Goal: Task Accomplishment & Management: Manage account settings

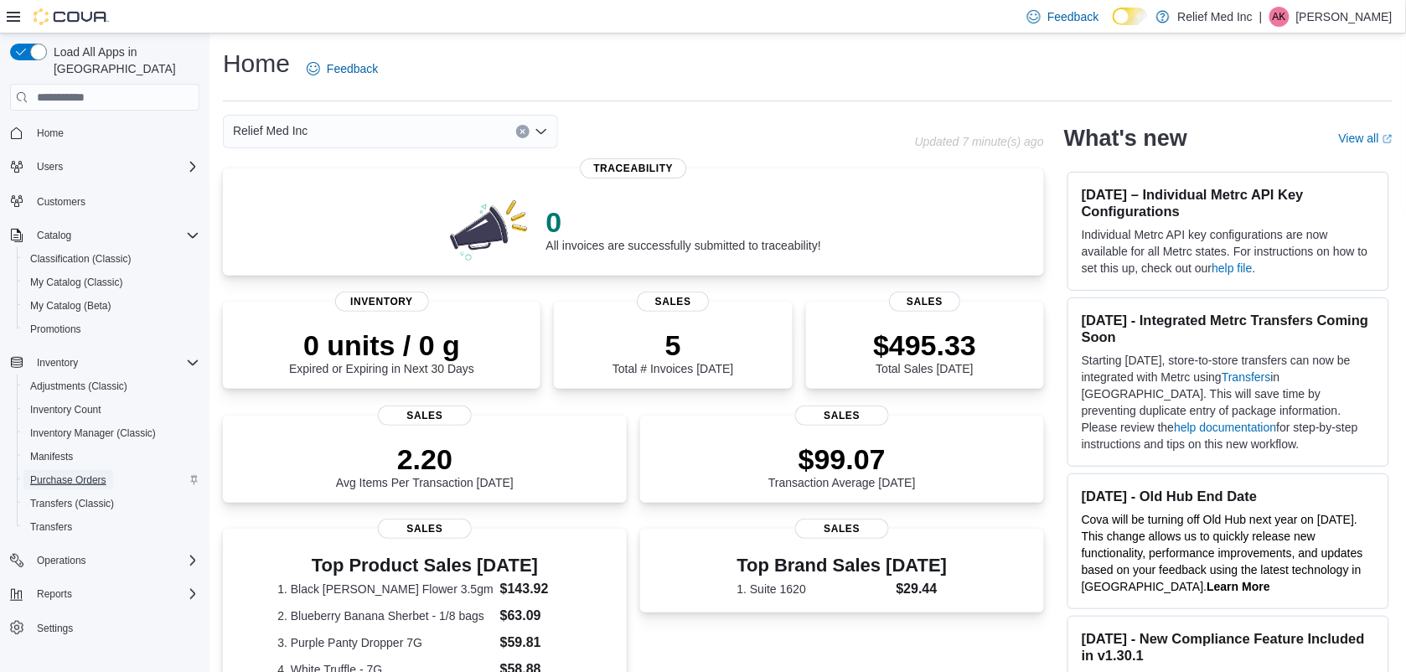
click at [68, 473] on span "Purchase Orders" at bounding box center [68, 479] width 76 height 13
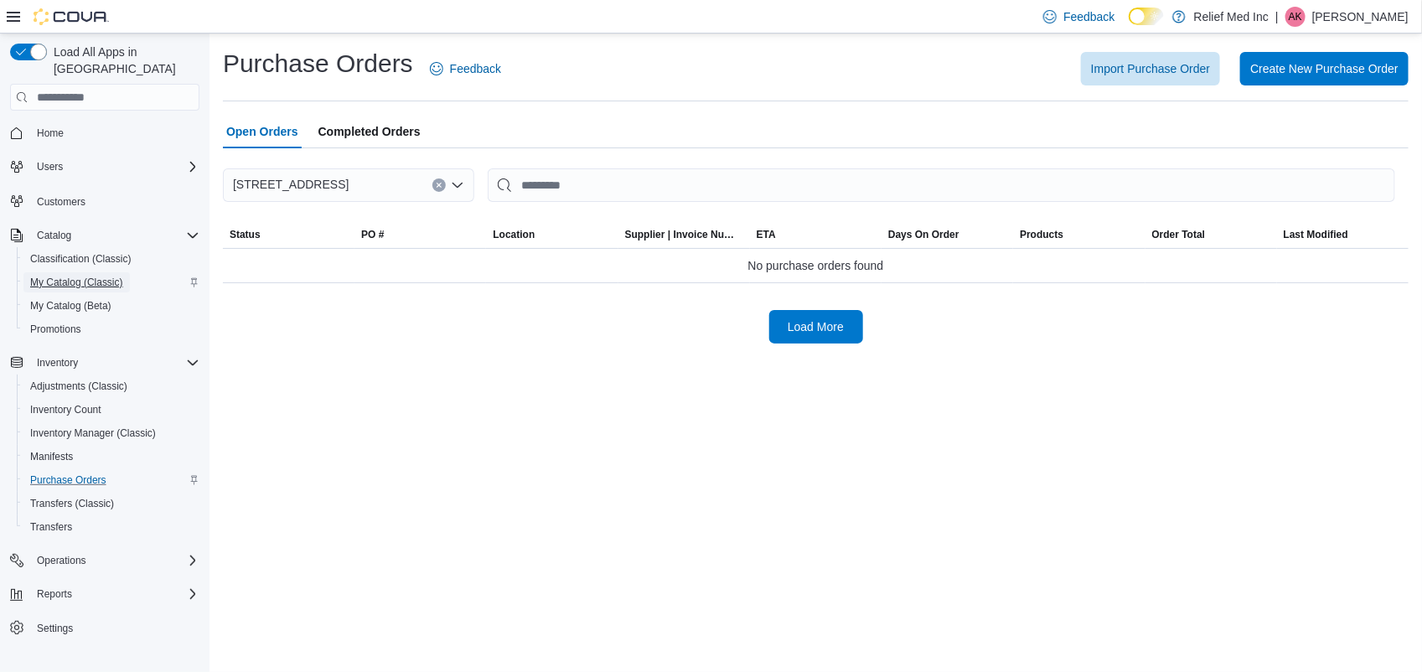
click at [72, 276] on span "My Catalog (Classic)" at bounding box center [76, 282] width 93 height 13
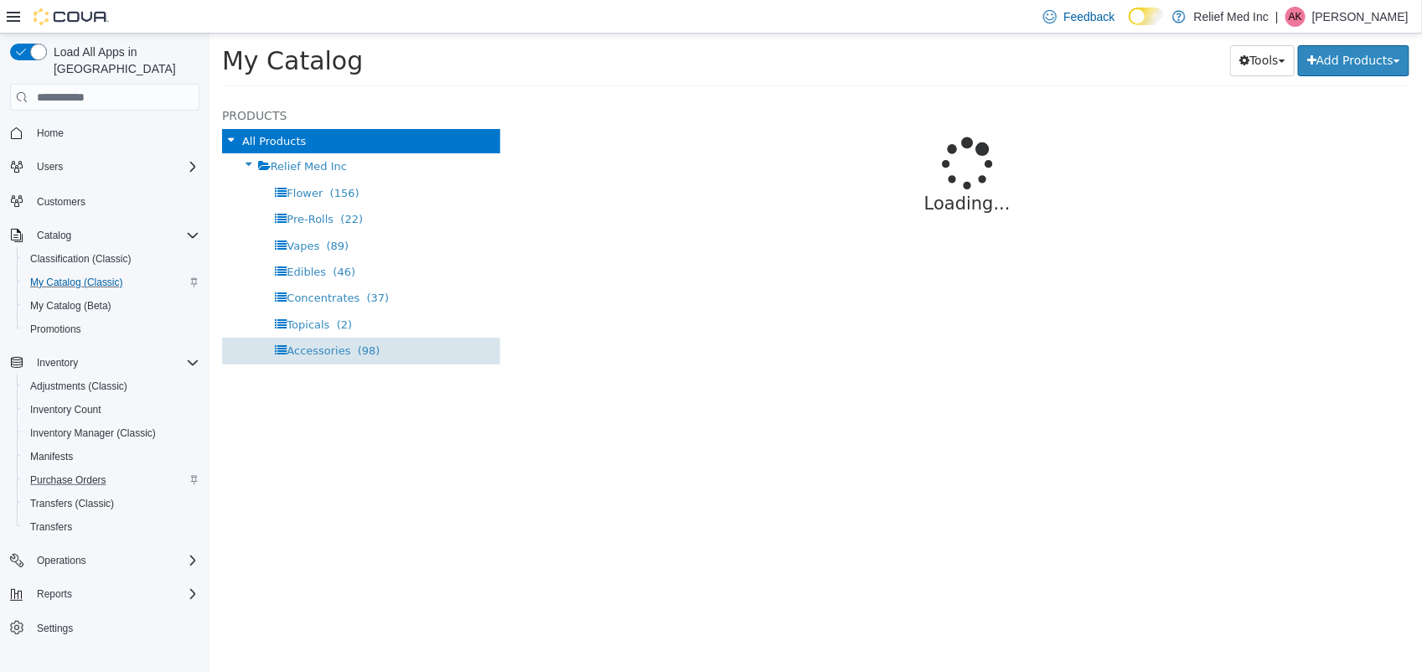
select select "**********"
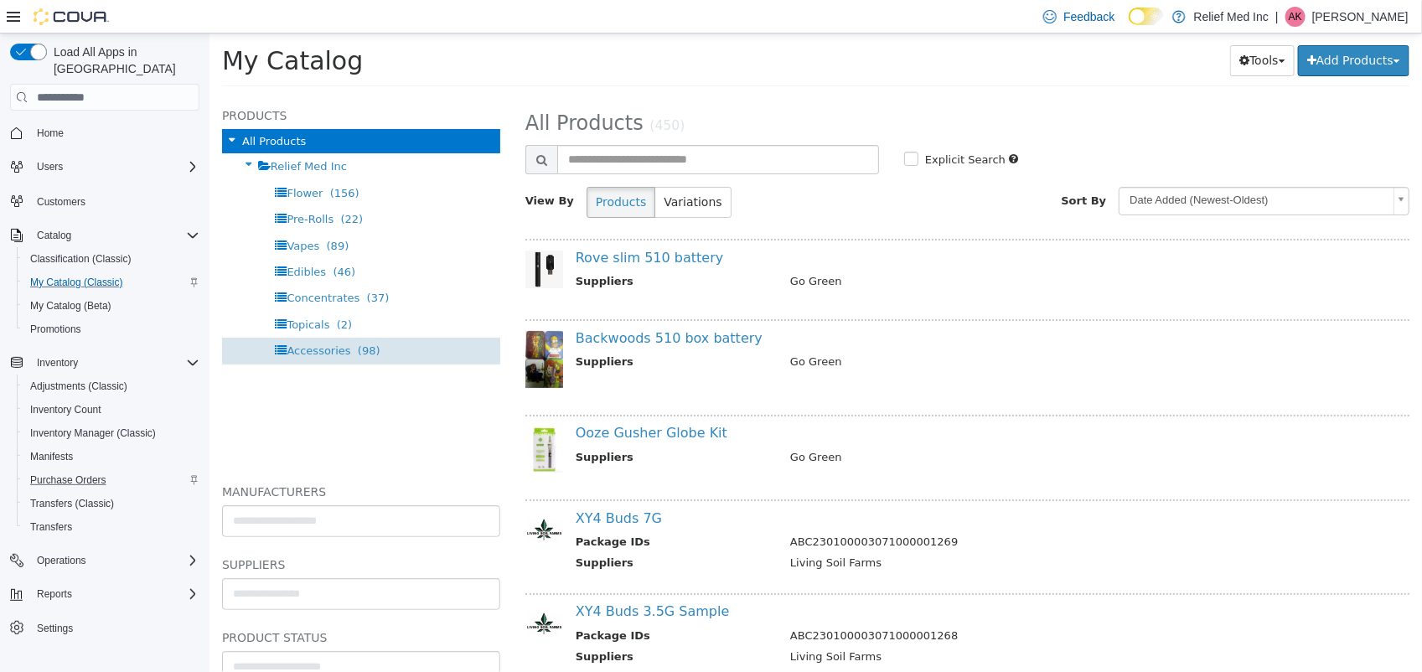
click at [305, 347] on span "Accessories" at bounding box center [318, 350] width 64 height 13
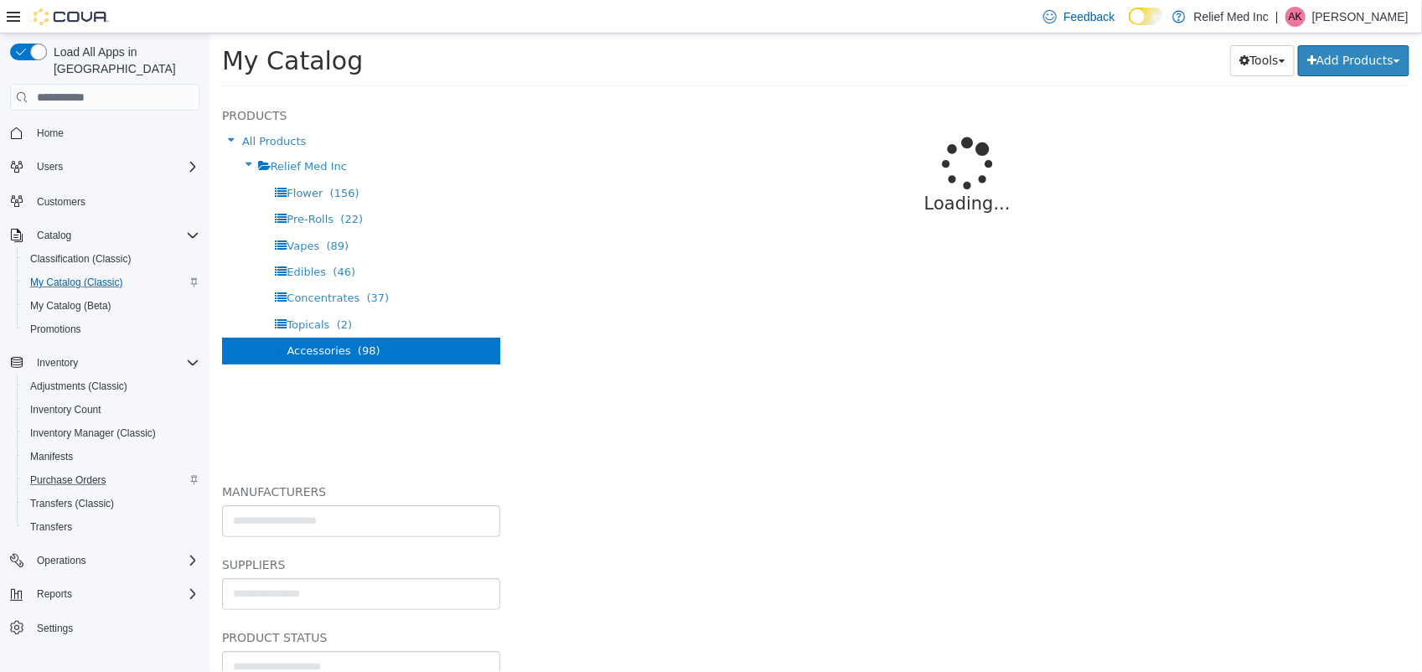
select select "**********"
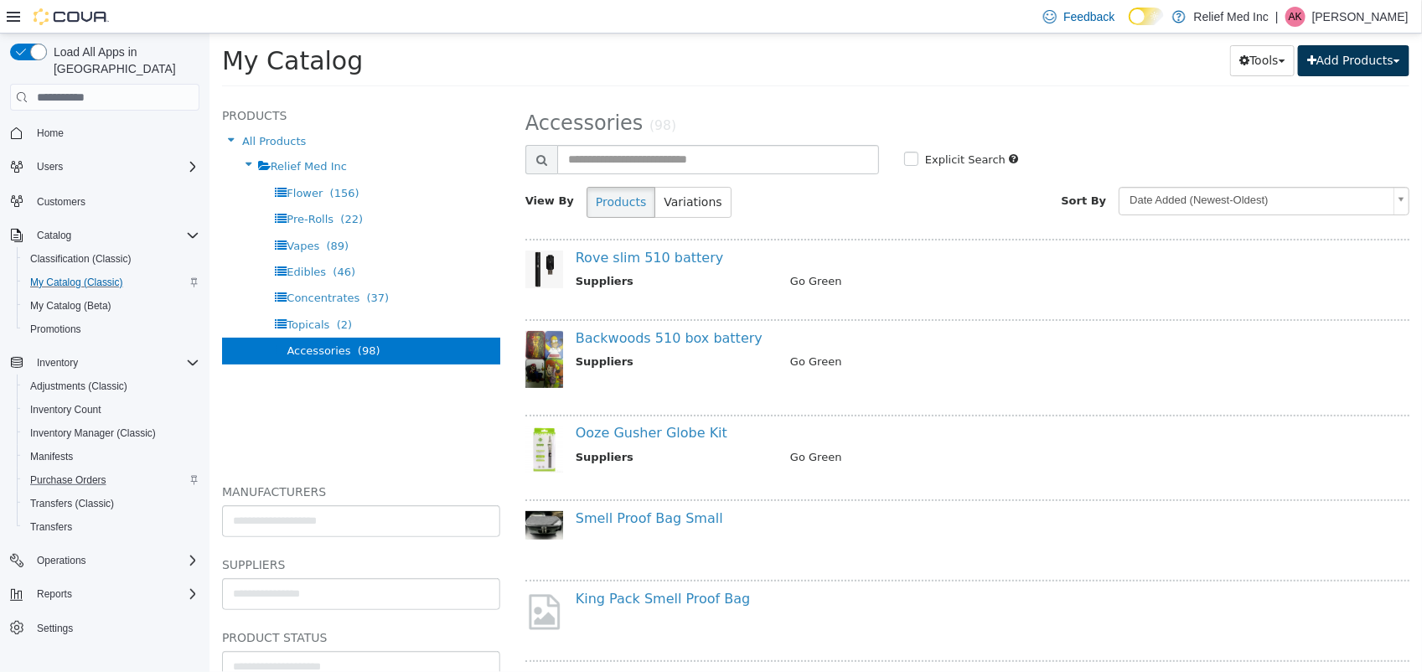
click at [1352, 58] on button "Add Products" at bounding box center [1352, 60] width 111 height 31
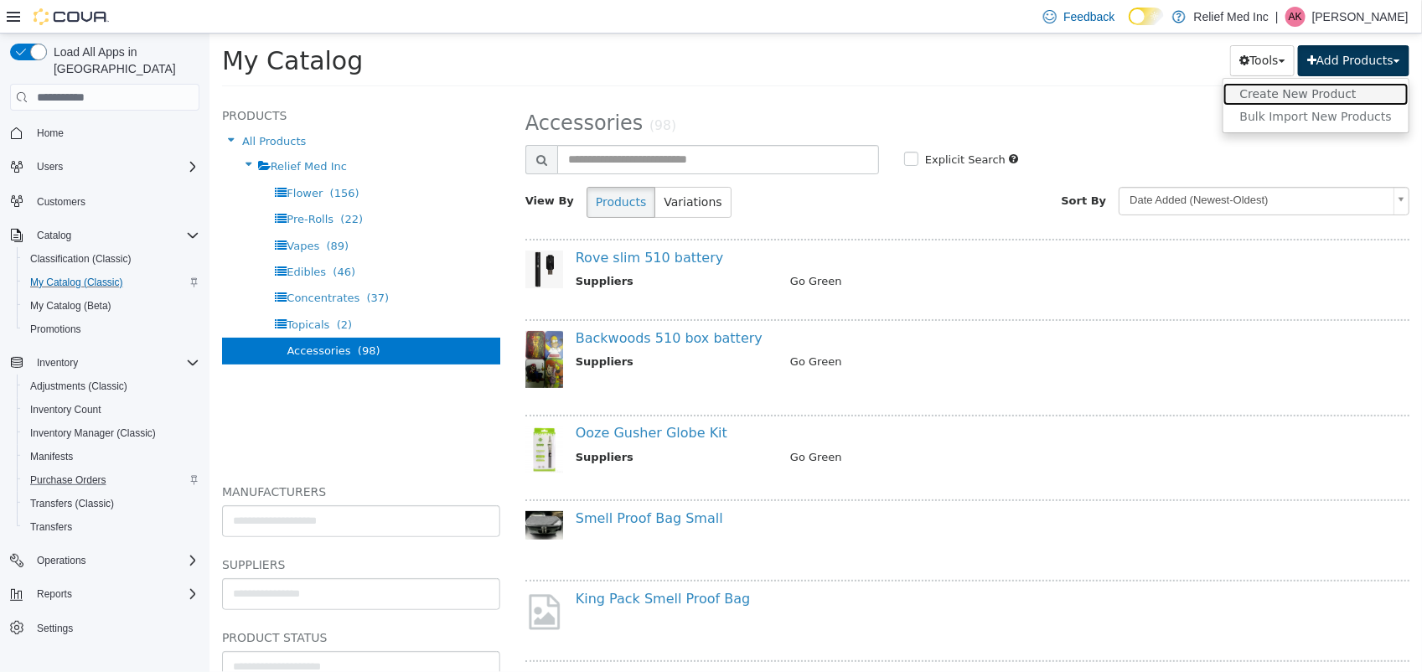
click at [1292, 91] on link "Create New Product" at bounding box center [1315, 94] width 185 height 23
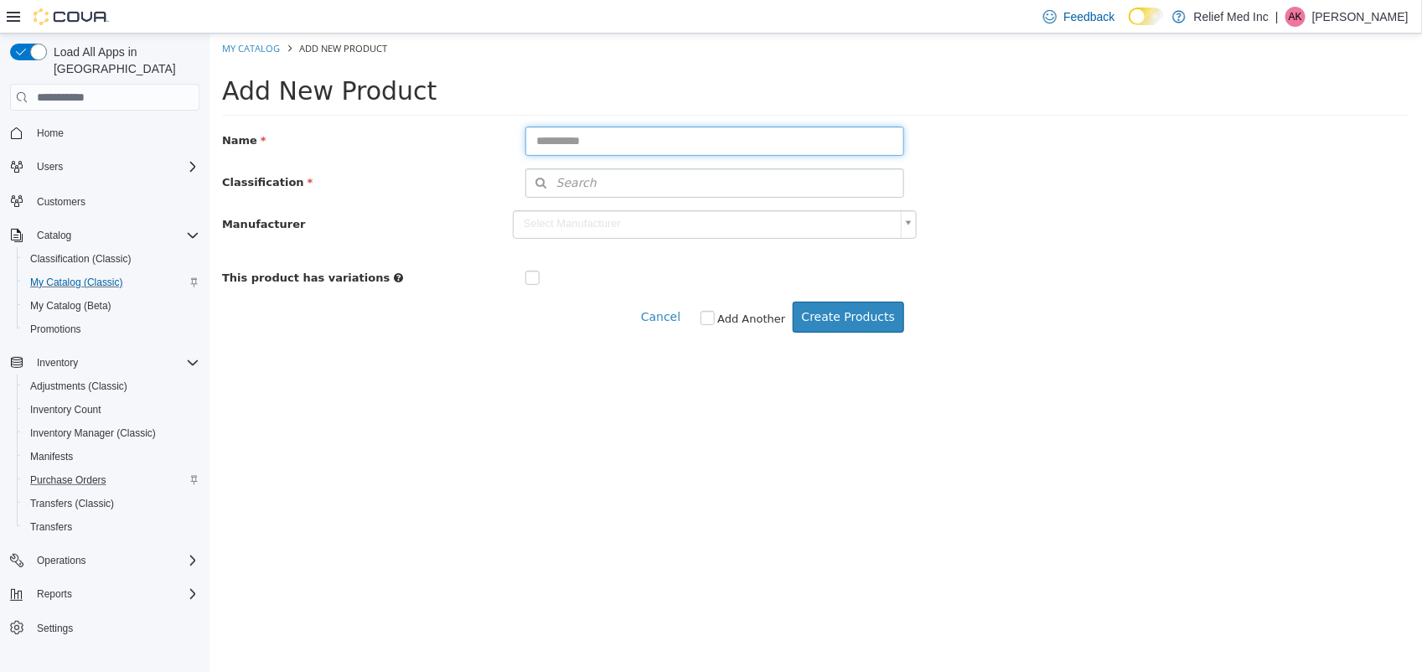
click at [622, 148] on input "text" at bounding box center [714, 141] width 379 height 29
type input "**********"
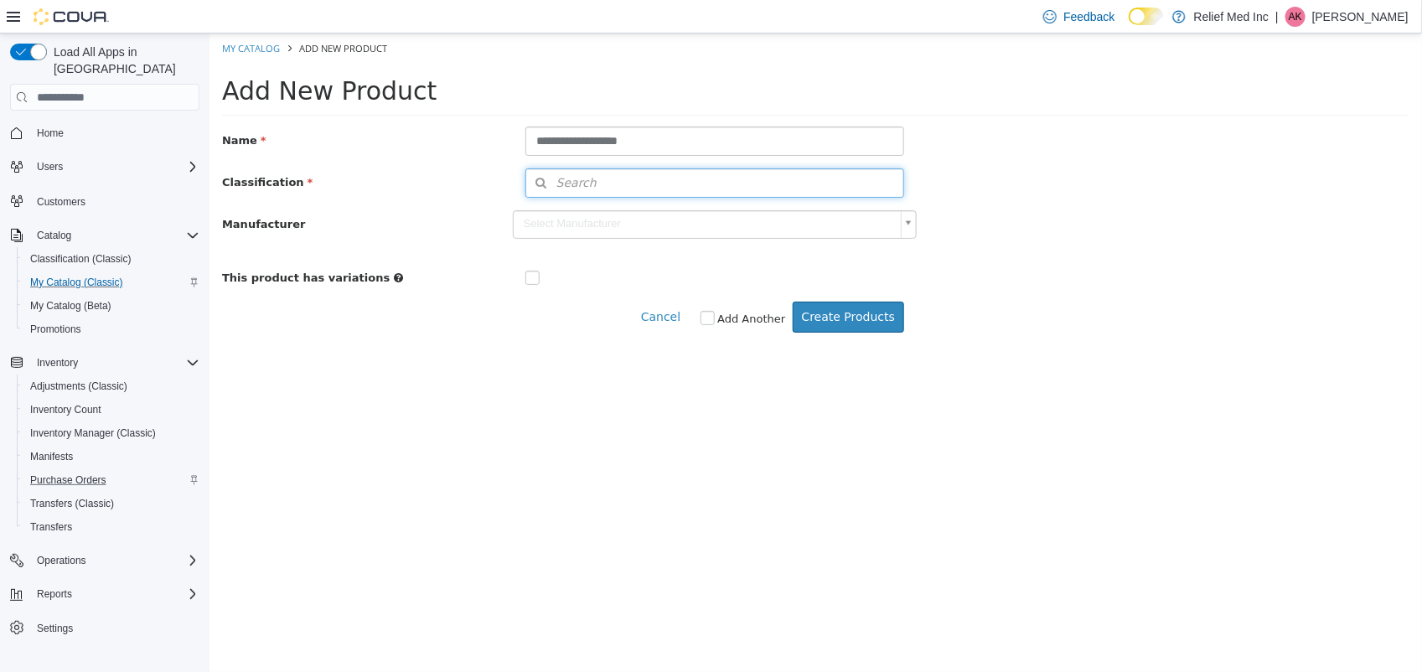
click at [633, 182] on button "Search" at bounding box center [714, 182] width 379 height 29
type input "*"
click at [844, 224] on span "or browse" at bounding box center [858, 213] width 87 height 29
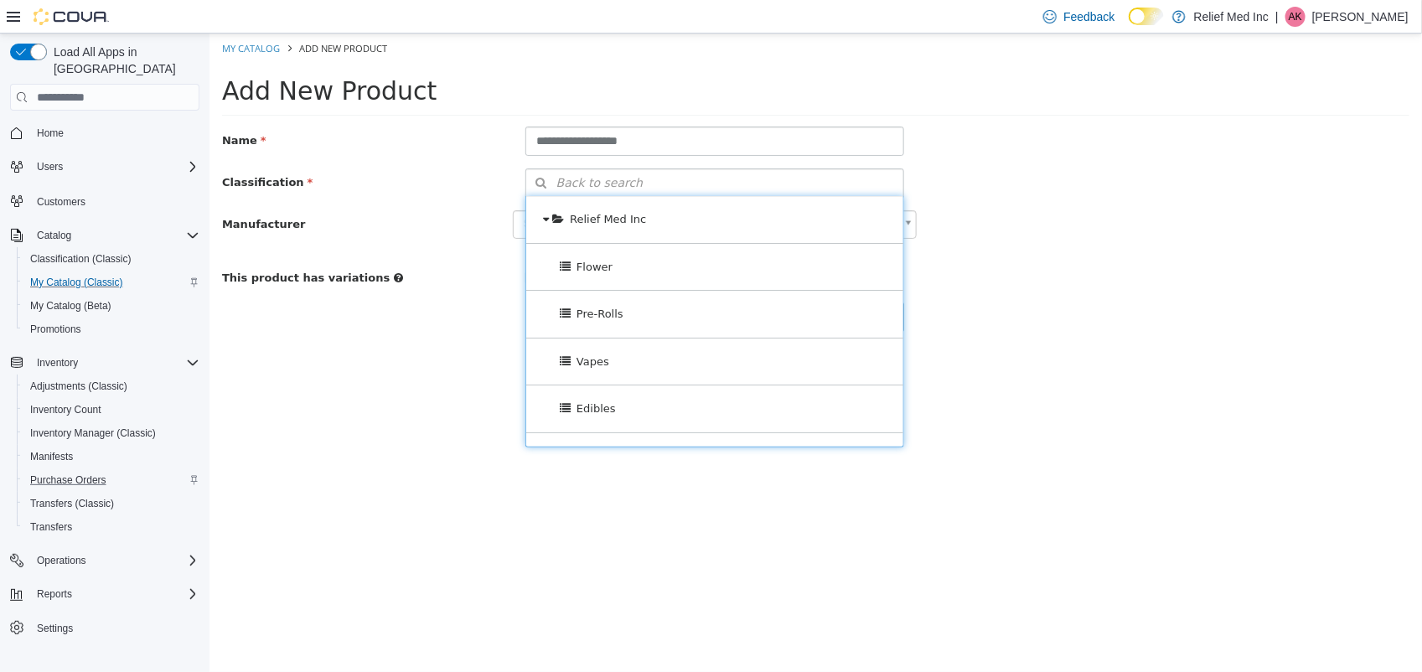
scroll to position [225, 0]
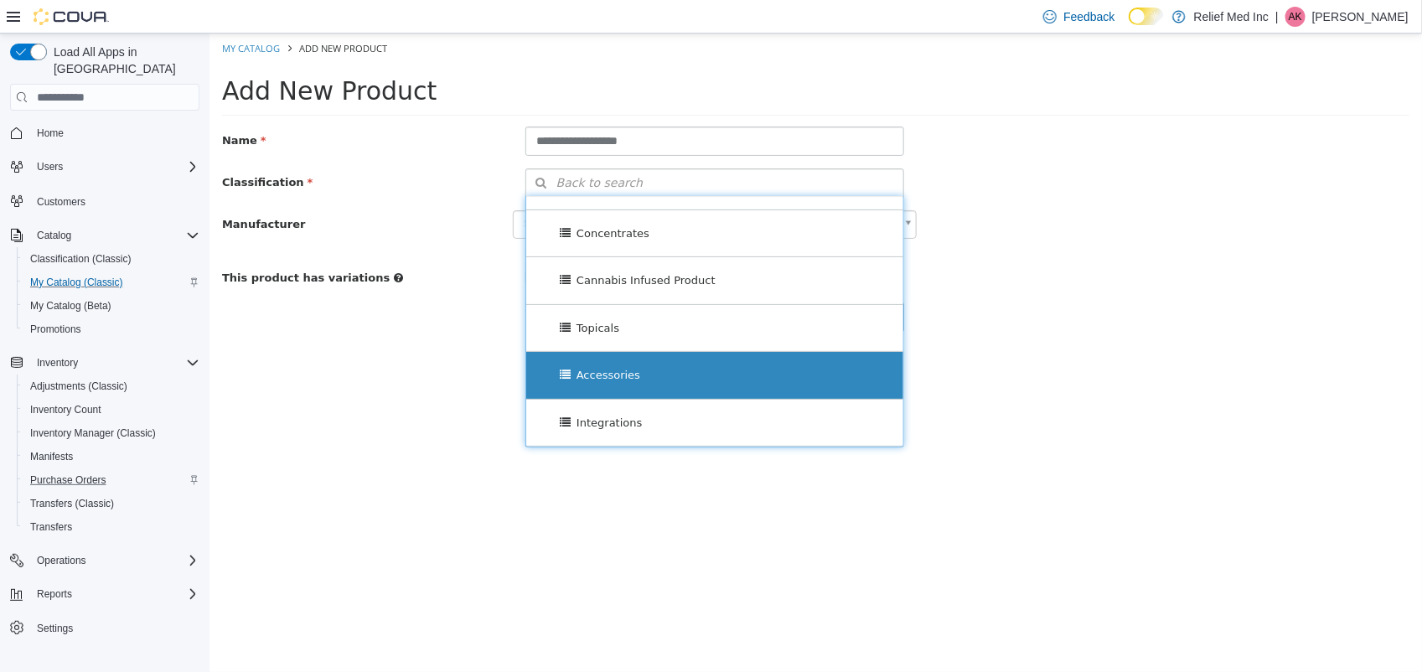
click at [628, 383] on div "Accessories" at bounding box center [713, 375] width 377 height 47
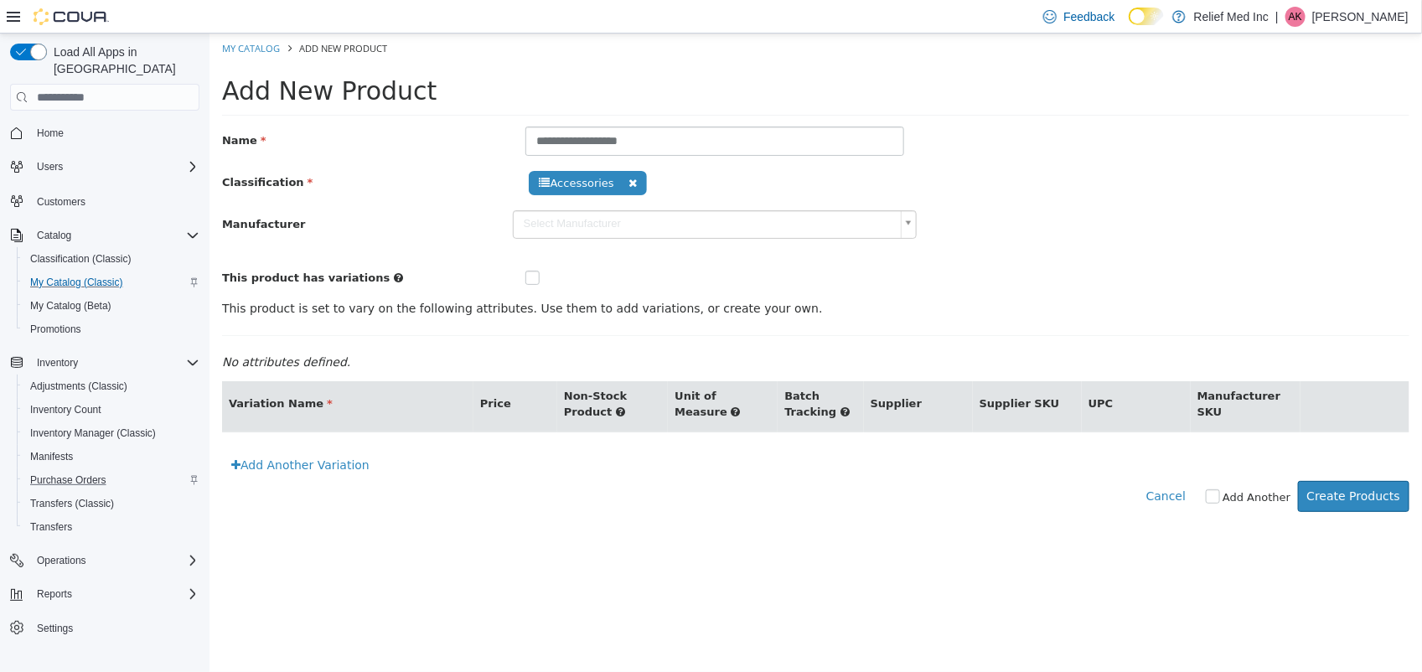
click at [788, 220] on body "**********" at bounding box center [815, 282] width 1212 height 496
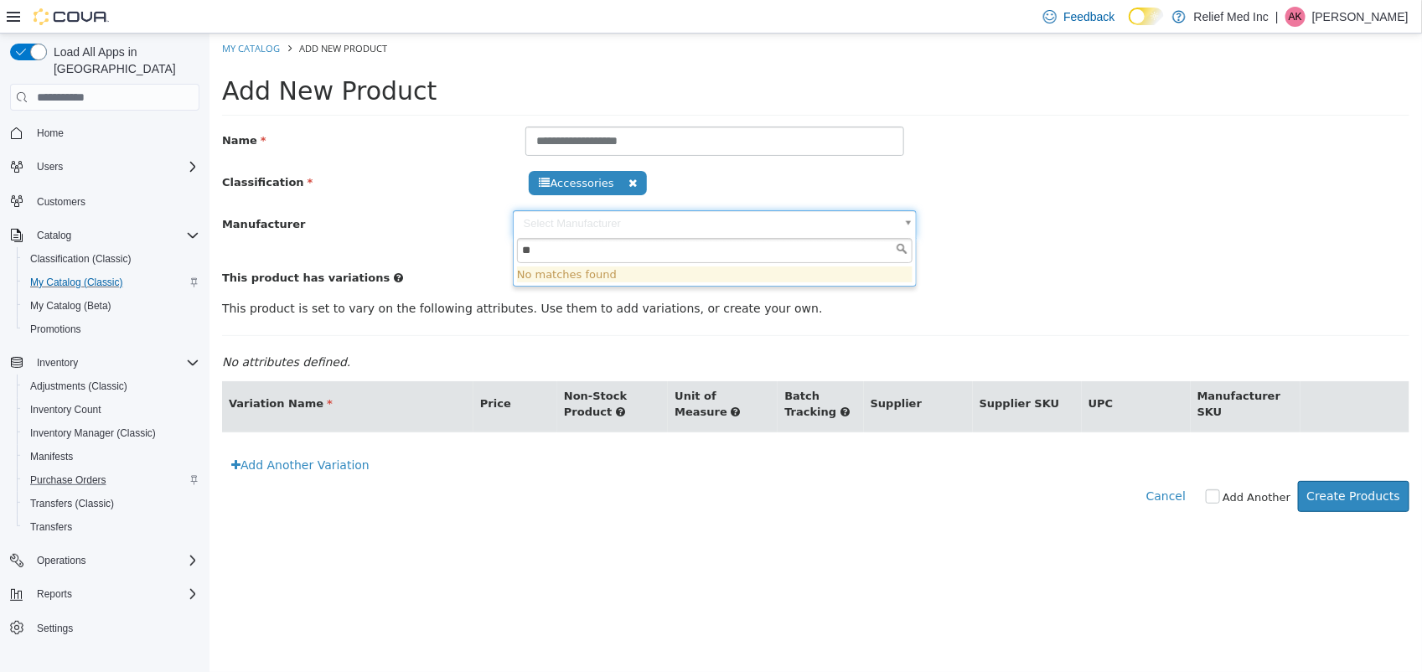
type input "*"
click at [889, 530] on html "**********" at bounding box center [815, 282] width 1212 height 496
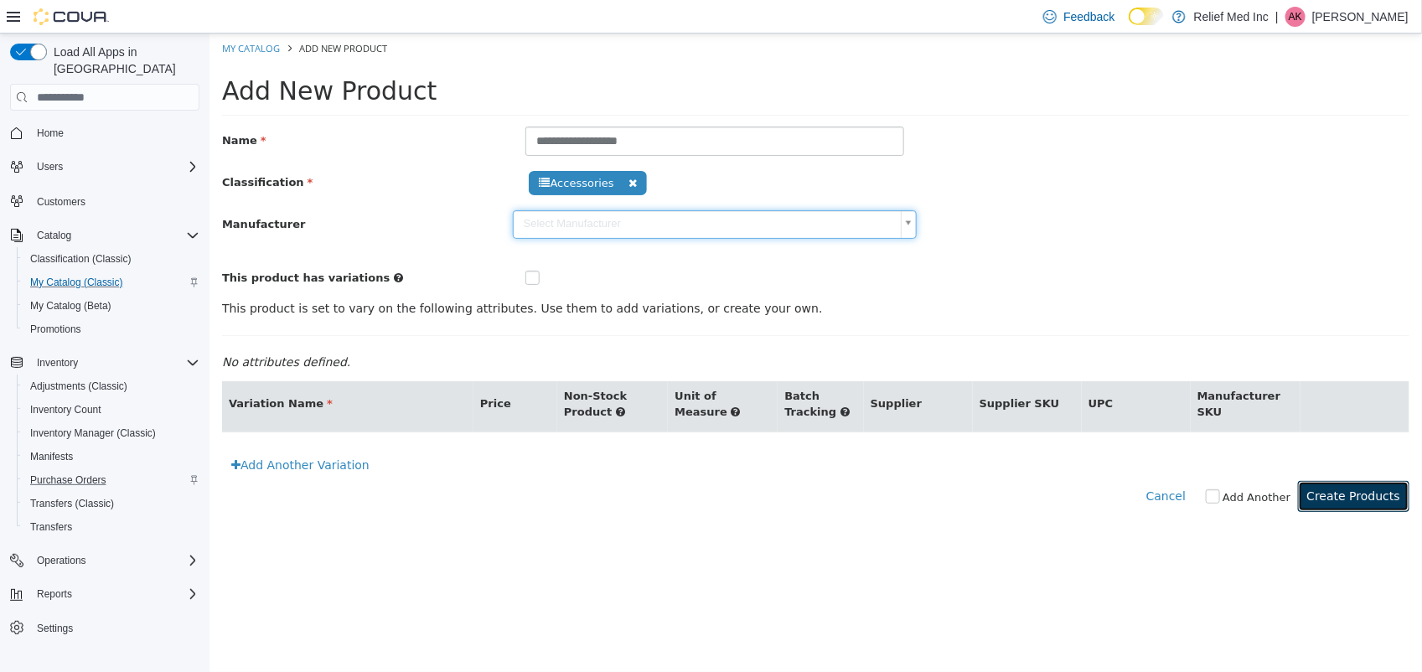
click at [1333, 506] on button "Create Products" at bounding box center [1352, 496] width 111 height 31
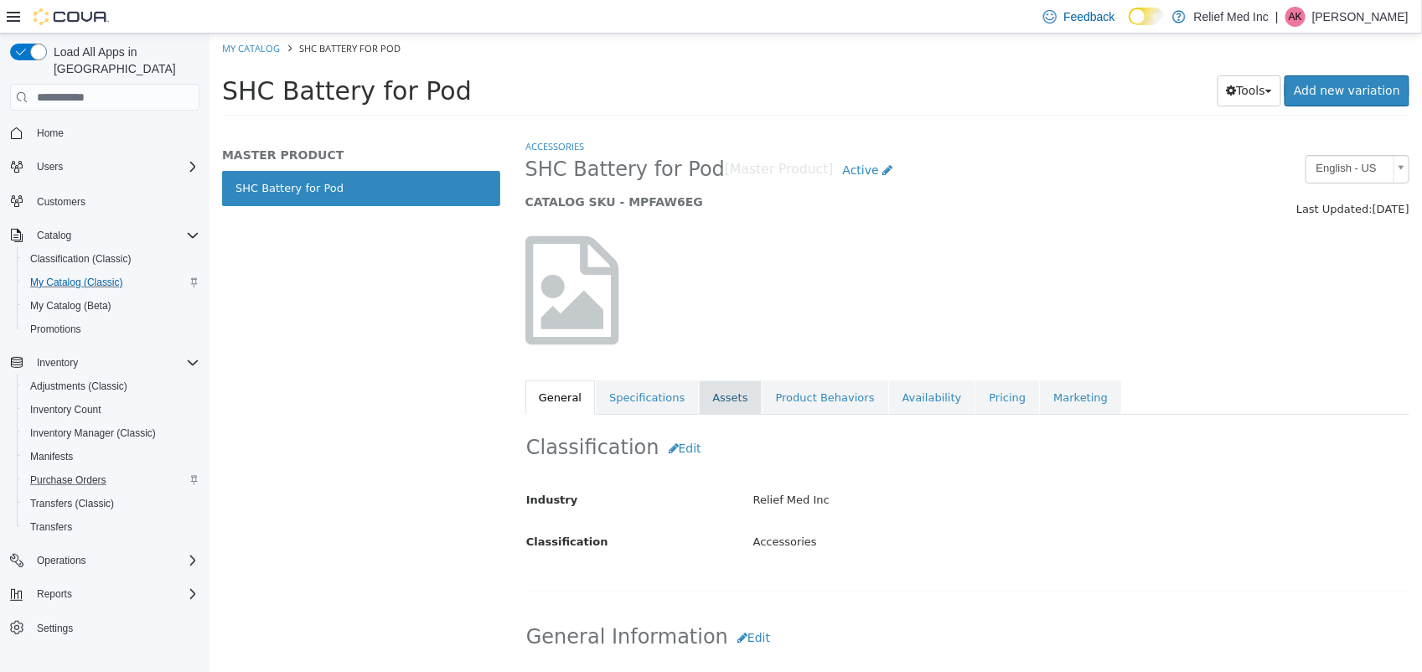
click at [709, 391] on link "Assets" at bounding box center [729, 397] width 62 height 35
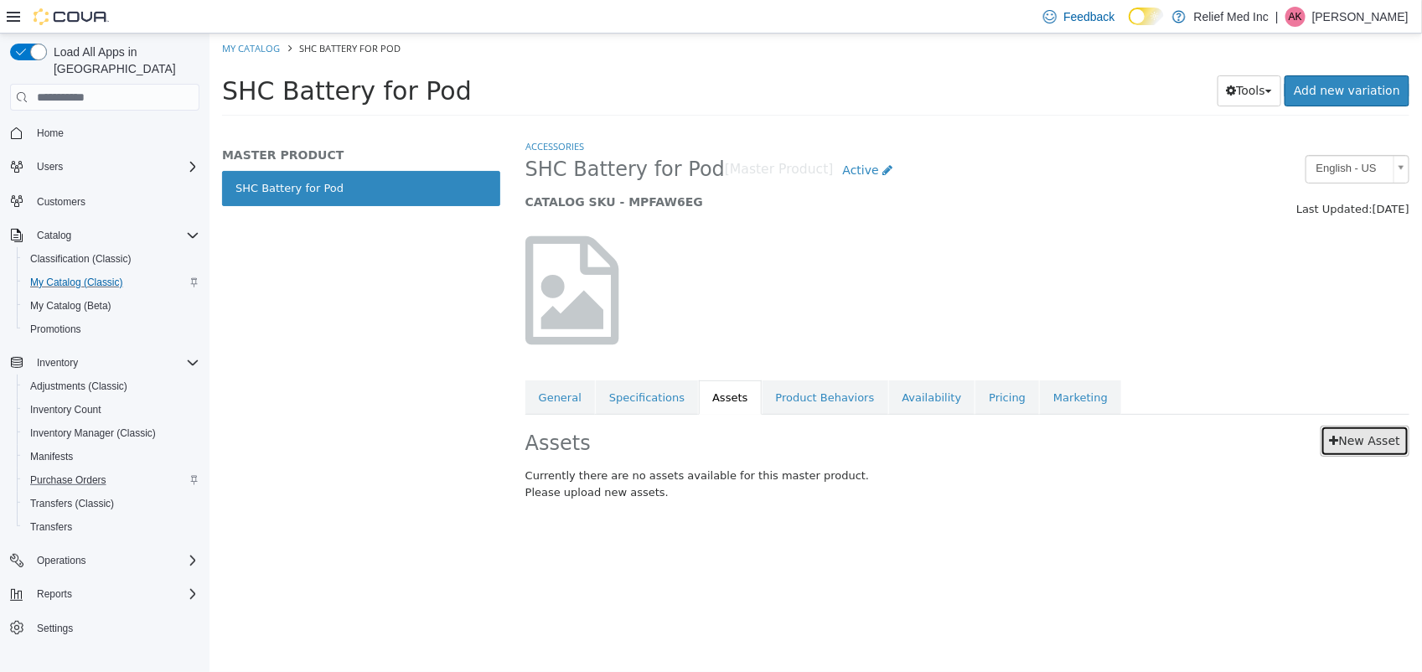
click at [1350, 447] on link "New Asset" at bounding box center [1364, 441] width 89 height 31
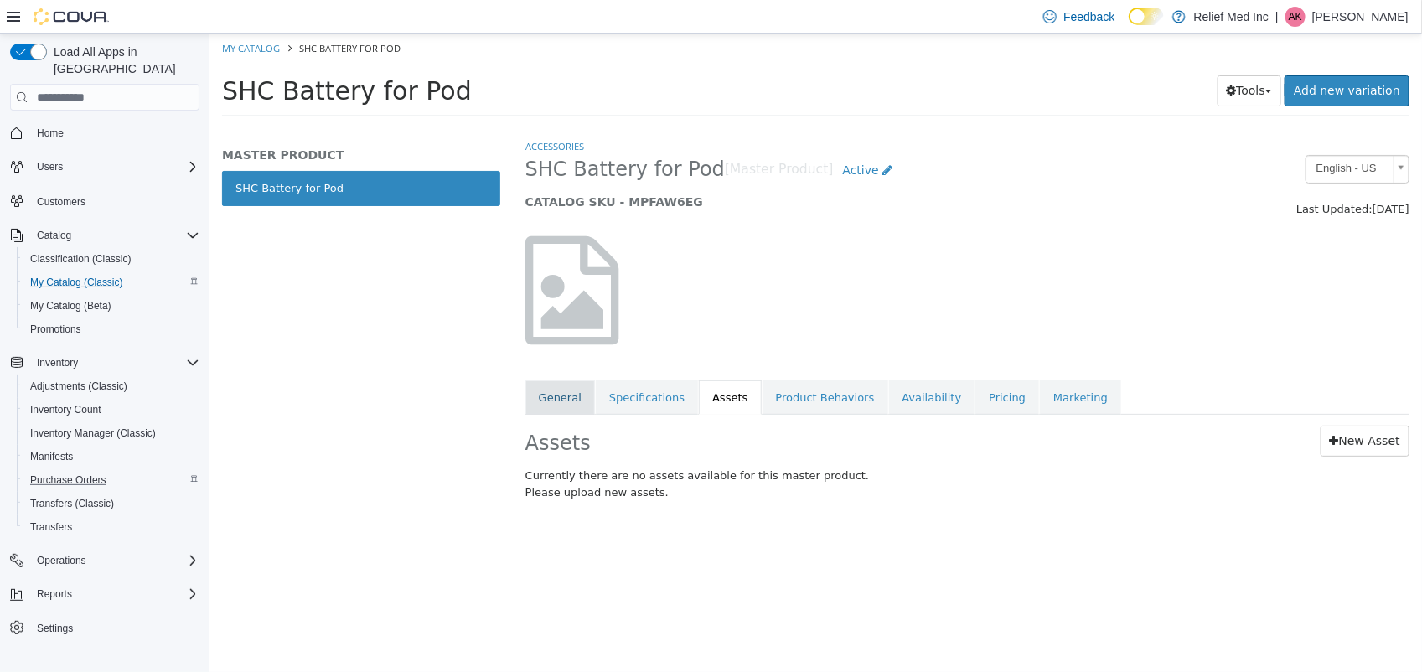
click at [554, 390] on link "General" at bounding box center [560, 397] width 70 height 35
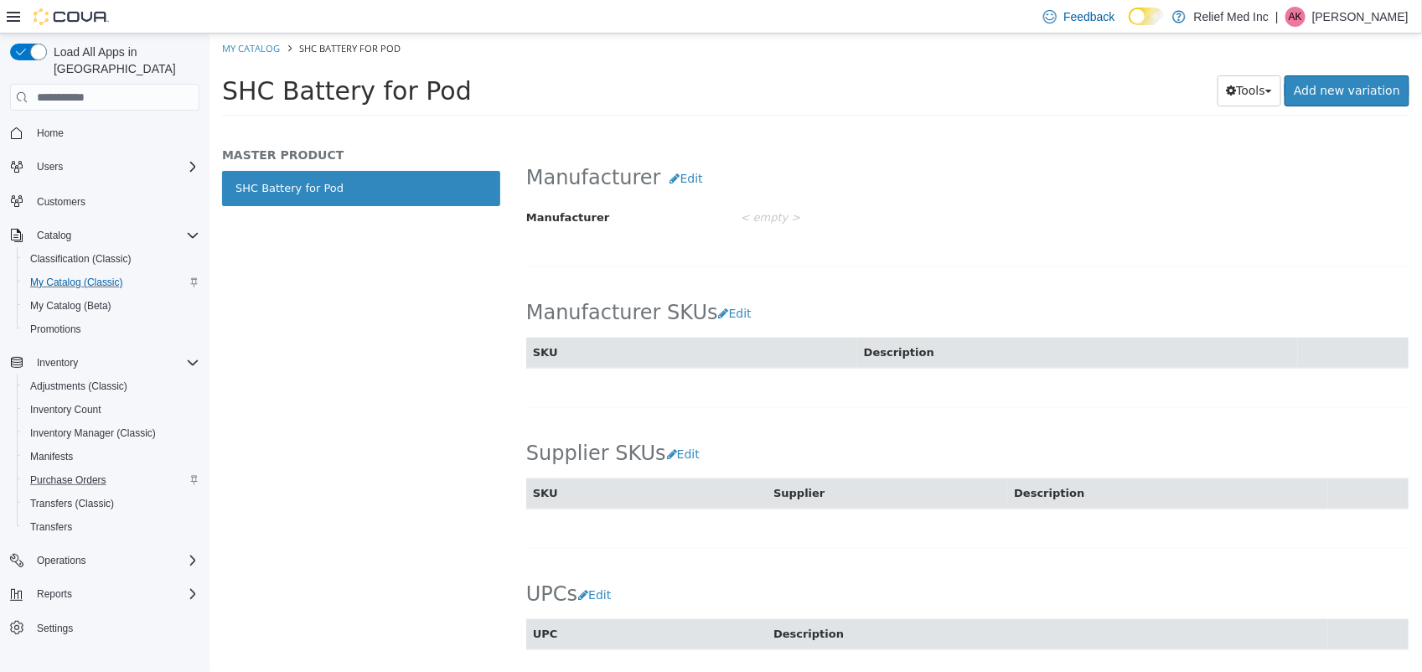
scroll to position [780, 0]
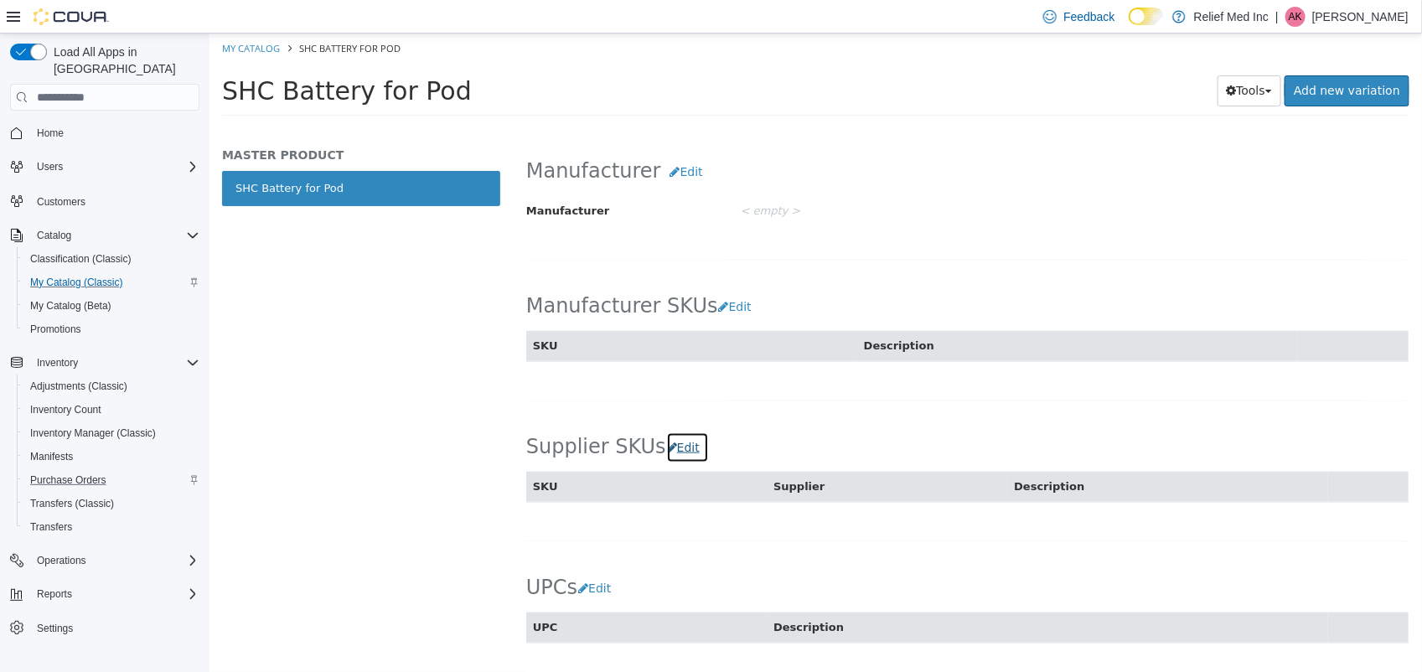
click at [680, 453] on button "Edit" at bounding box center [686, 447] width 43 height 31
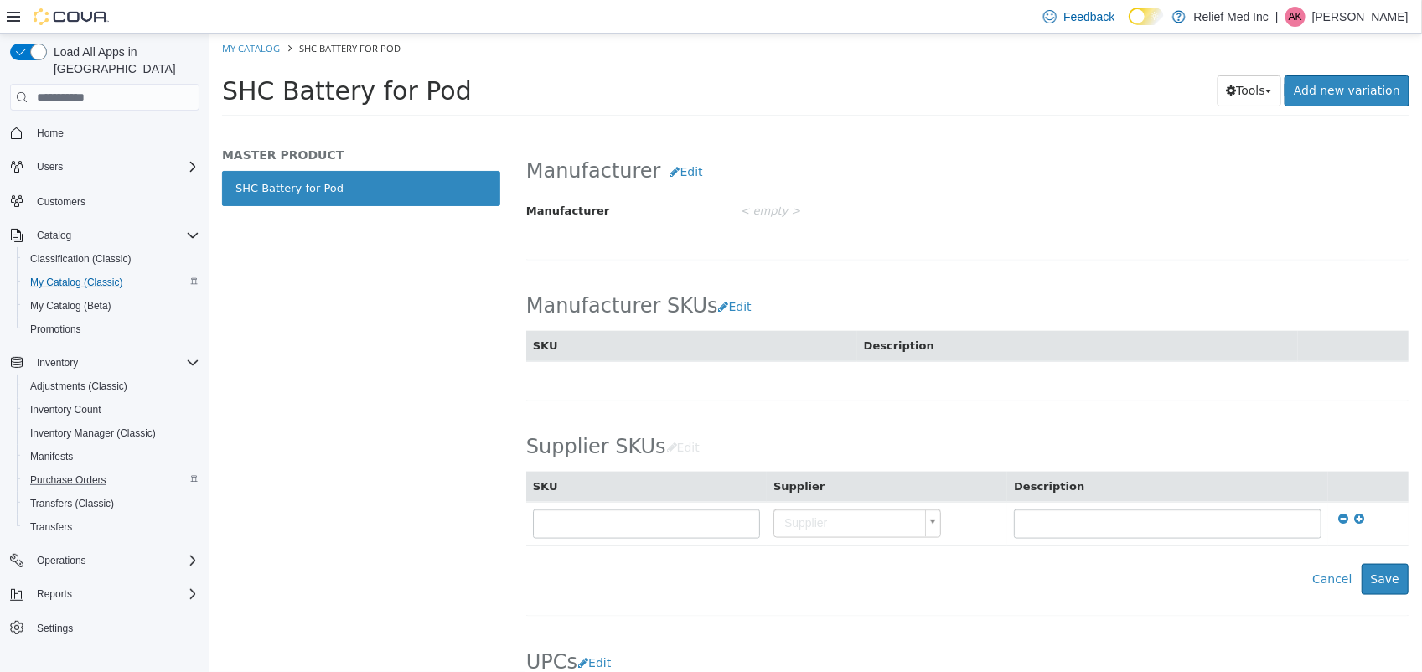
click at [848, 127] on body "Saving Bulk Changes... × Error uploading "SHC battery for pod.avif" - SHC batte…" at bounding box center [815, 80] width 1212 height 93
type input "**"
type input "********"
click at [1372, 594] on button "Save" at bounding box center [1384, 579] width 47 height 31
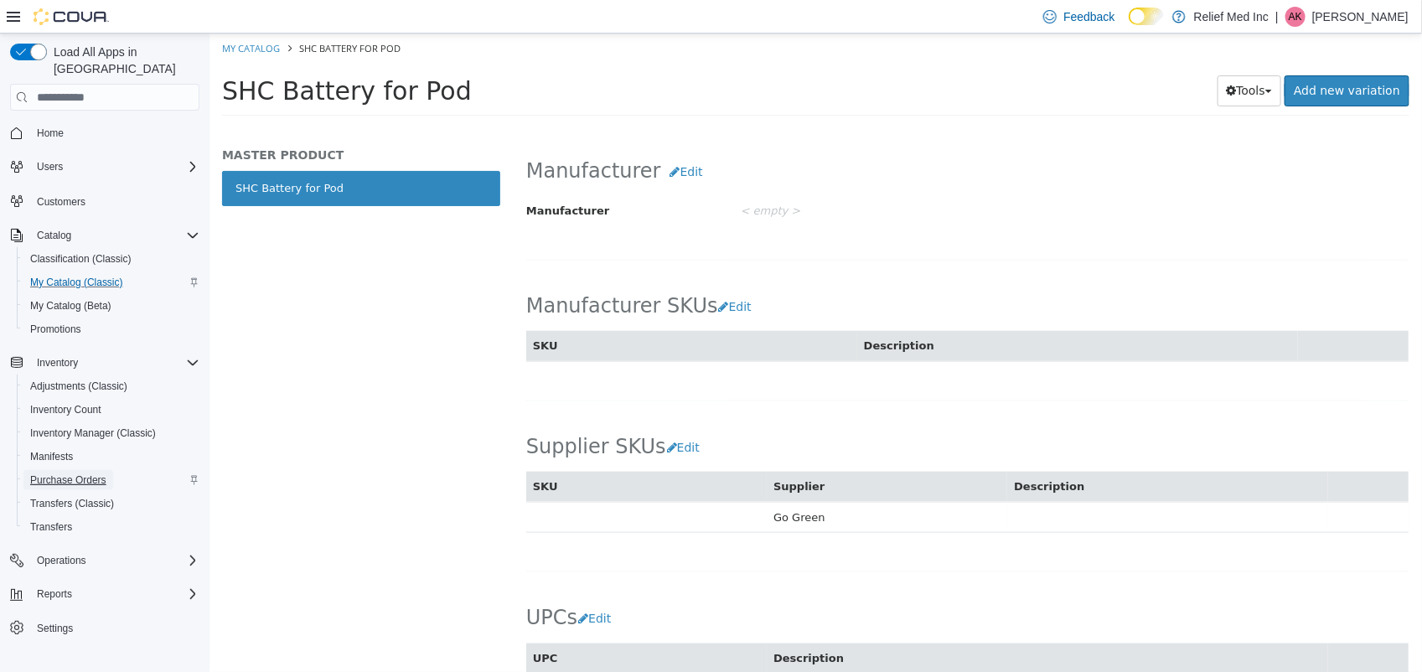
click at [71, 473] on span "Purchase Orders" at bounding box center [68, 479] width 76 height 13
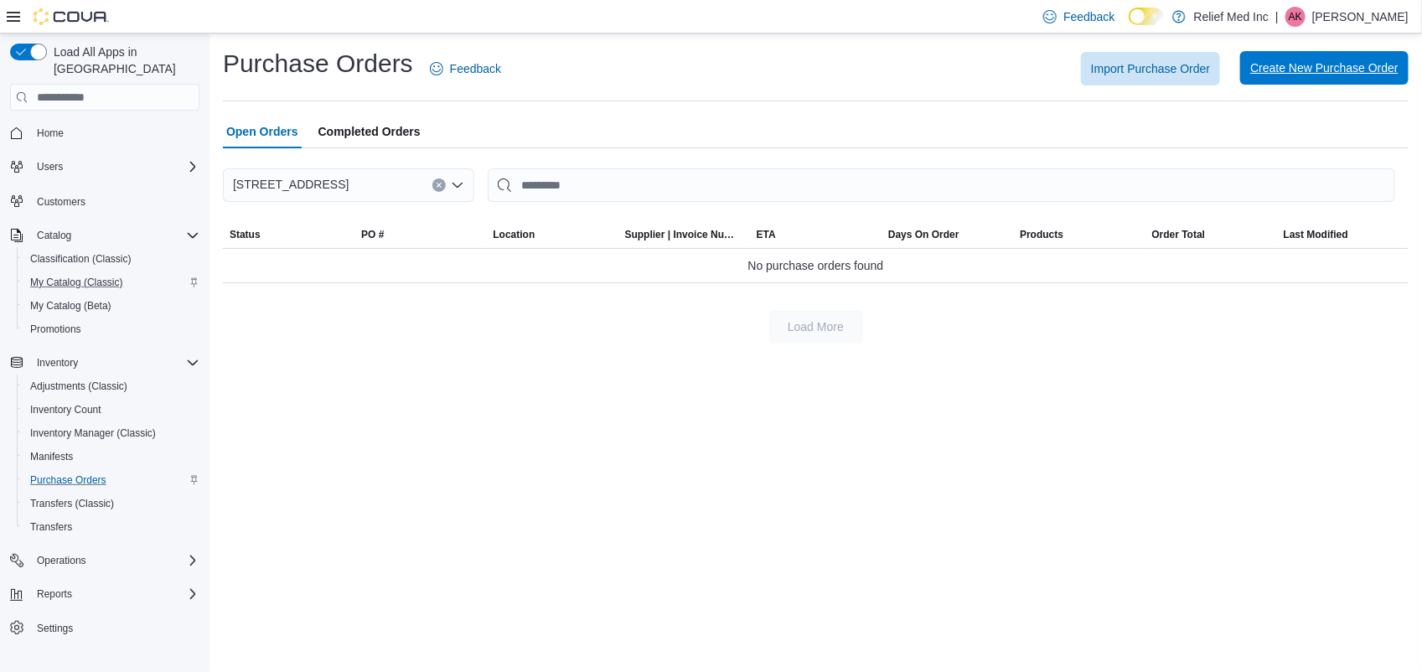
click at [1284, 64] on span "Create New Purchase Order" at bounding box center [1324, 67] width 148 height 17
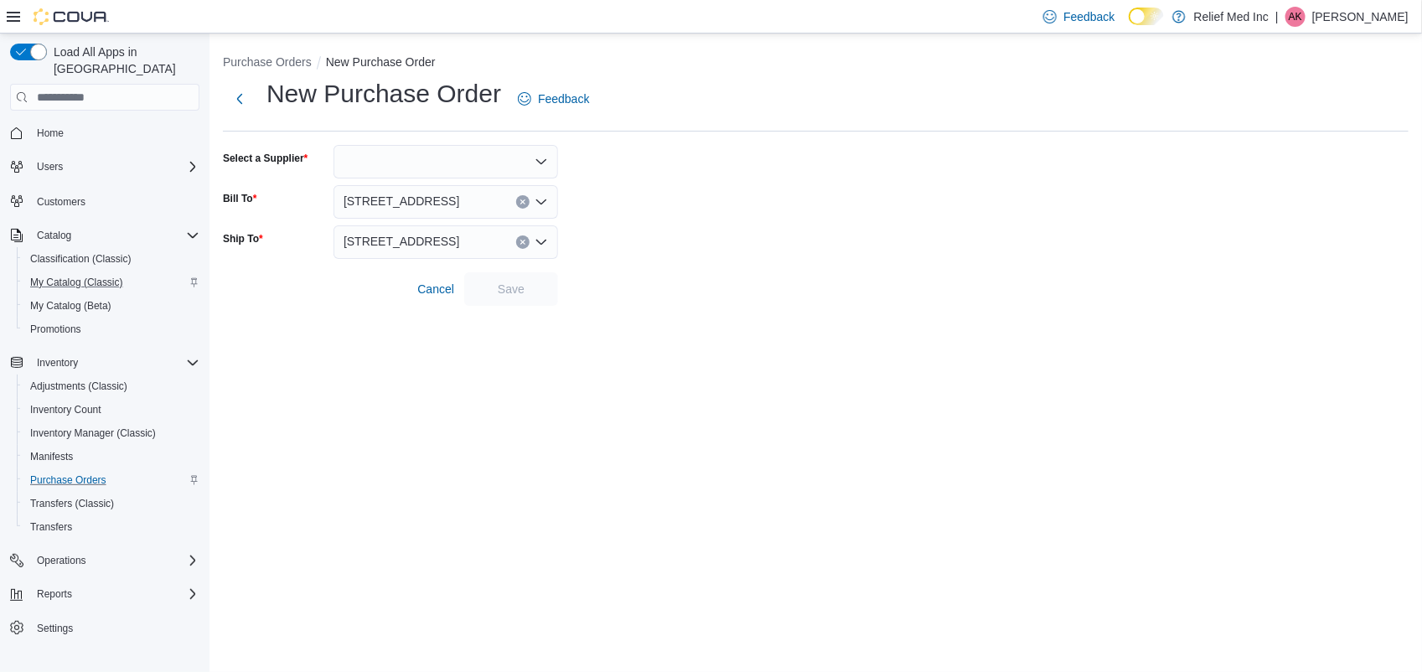
click at [417, 163] on div at bounding box center [445, 162] width 225 height 34
type input "**"
click at [405, 215] on span "Go Green" at bounding box center [456, 214] width 184 height 17
click at [520, 296] on span "Save" at bounding box center [511, 288] width 27 height 17
click at [520, 300] on span "Save" at bounding box center [511, 288] width 74 height 34
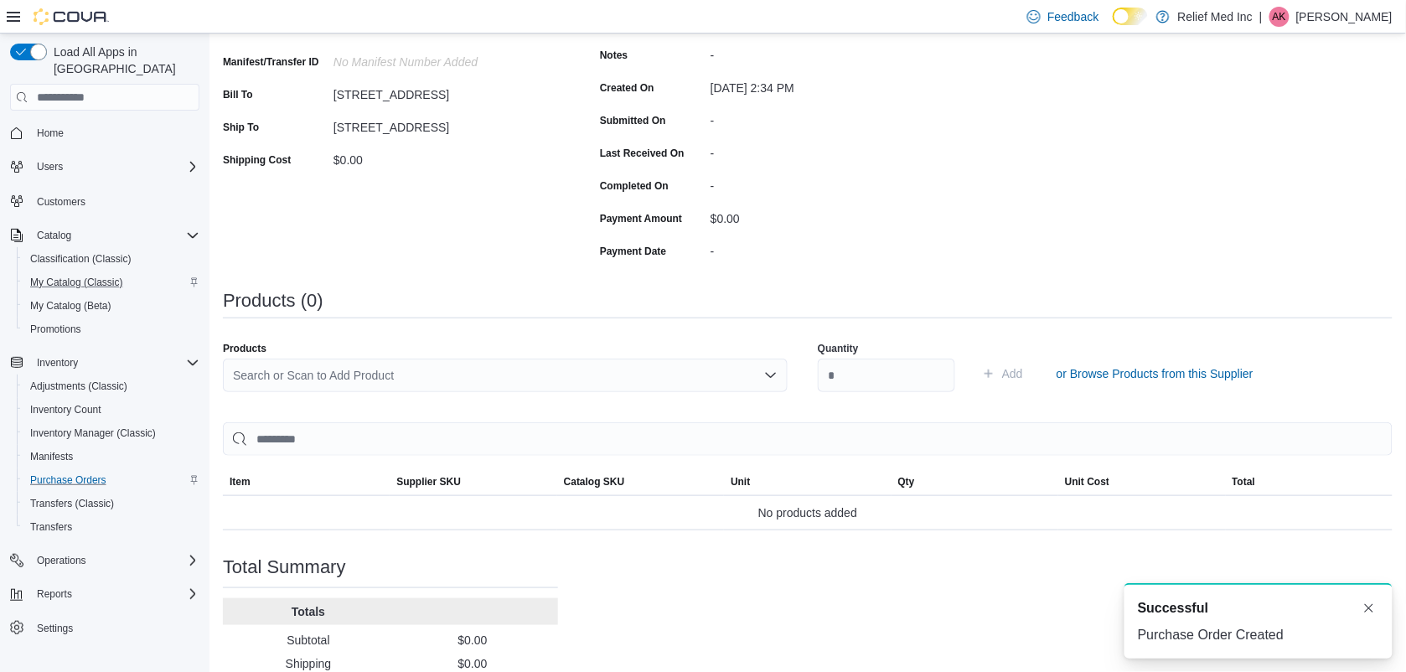
scroll to position [345, 0]
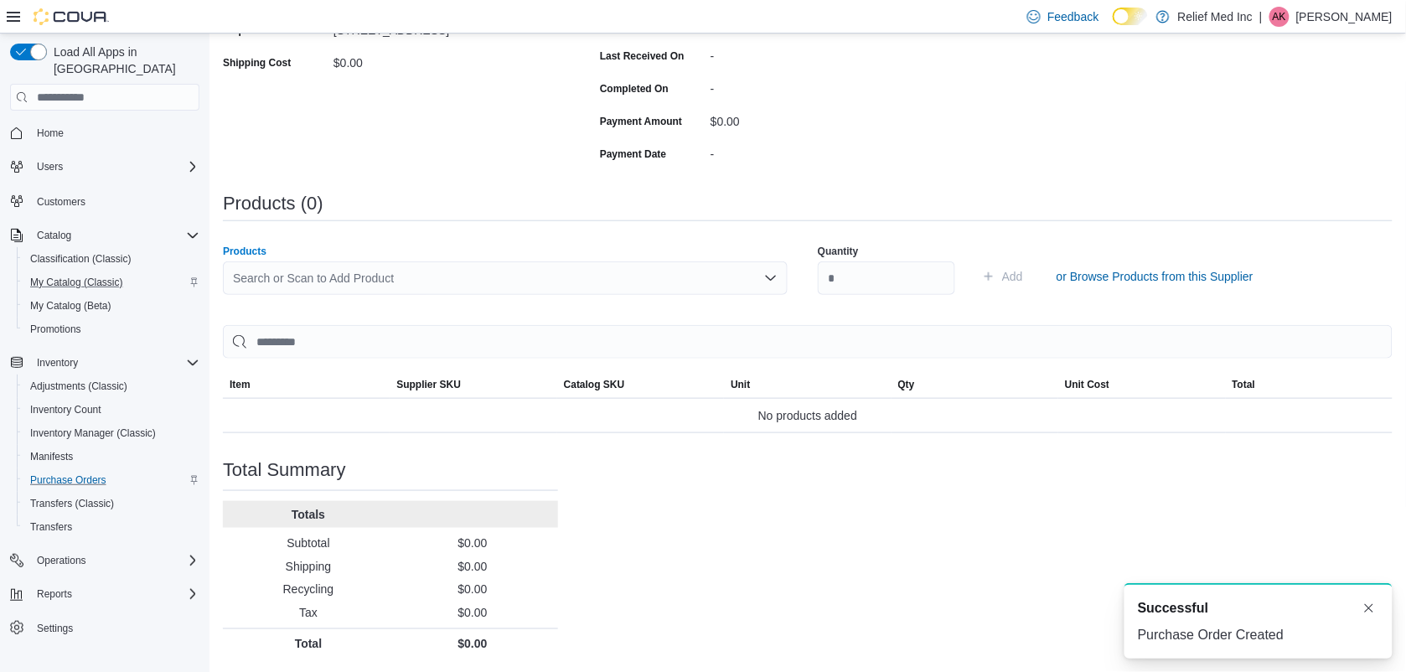
click at [593, 270] on div "Search or Scan to Add Product" at bounding box center [505, 278] width 565 height 34
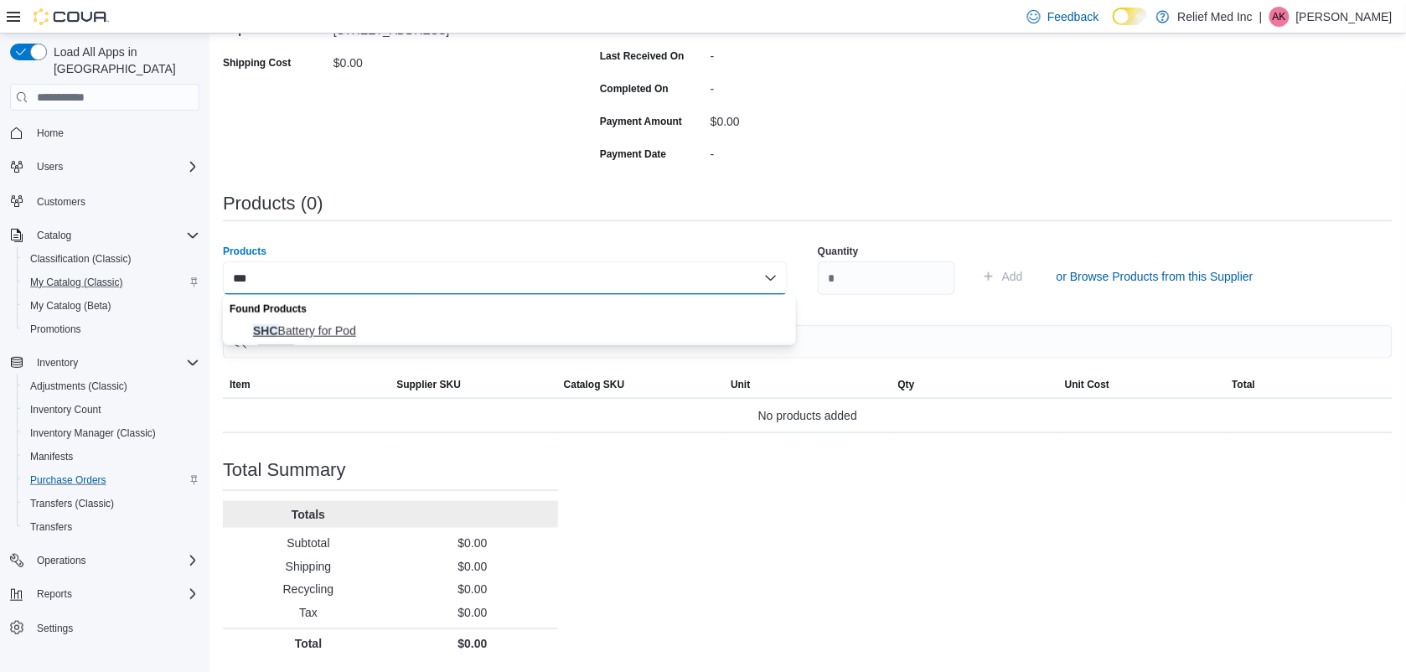
type input "***"
click at [296, 328] on span "SHC Battery for Pod" at bounding box center [519, 331] width 533 height 17
click at [923, 278] on input "number" at bounding box center [886, 278] width 137 height 34
type input "**"
click at [1020, 271] on span "Add" at bounding box center [1002, 277] width 41 height 34
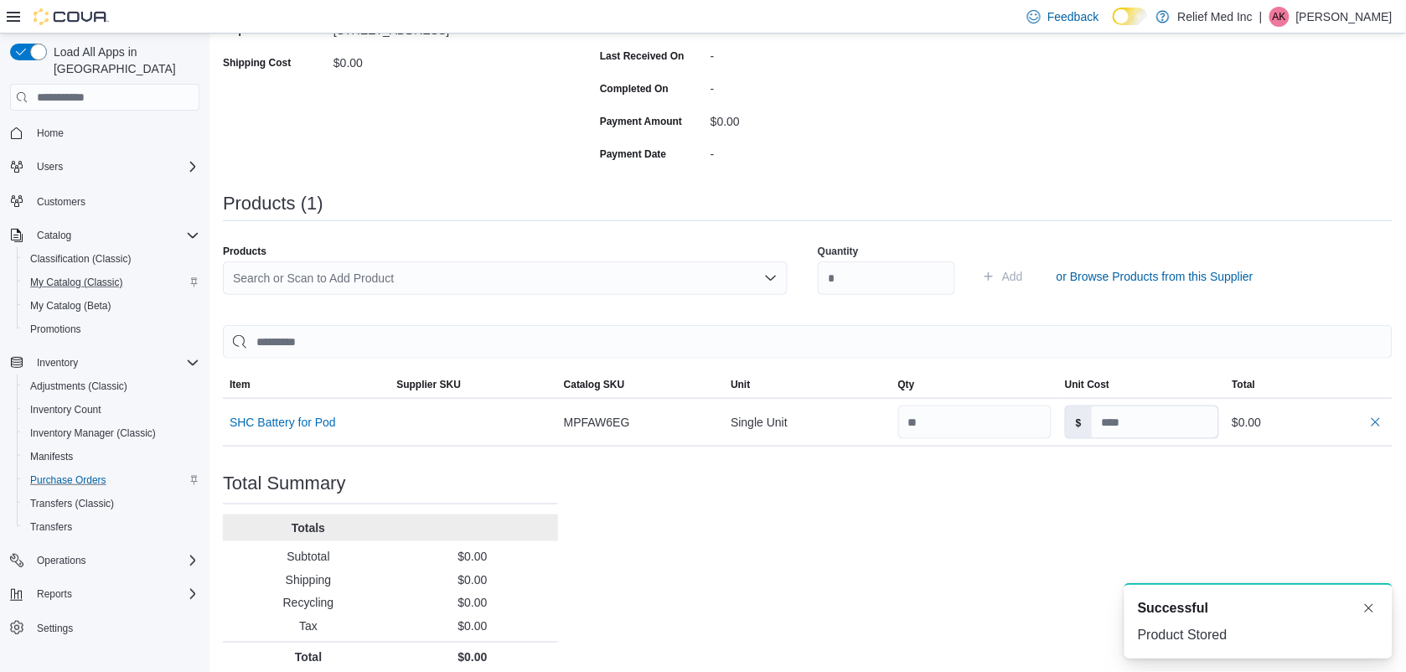
scroll to position [0, 0]
click at [1155, 430] on input at bounding box center [1155, 422] width 127 height 32
type input "*"
click at [1056, 534] on div "Purchase Order: POFTV7-53 Feedback Purchase Order Details Edit Status Pending S…" at bounding box center [808, 236] width 1170 height 873
click at [1370, 607] on button "Dismiss toast" at bounding box center [1369, 607] width 20 height 20
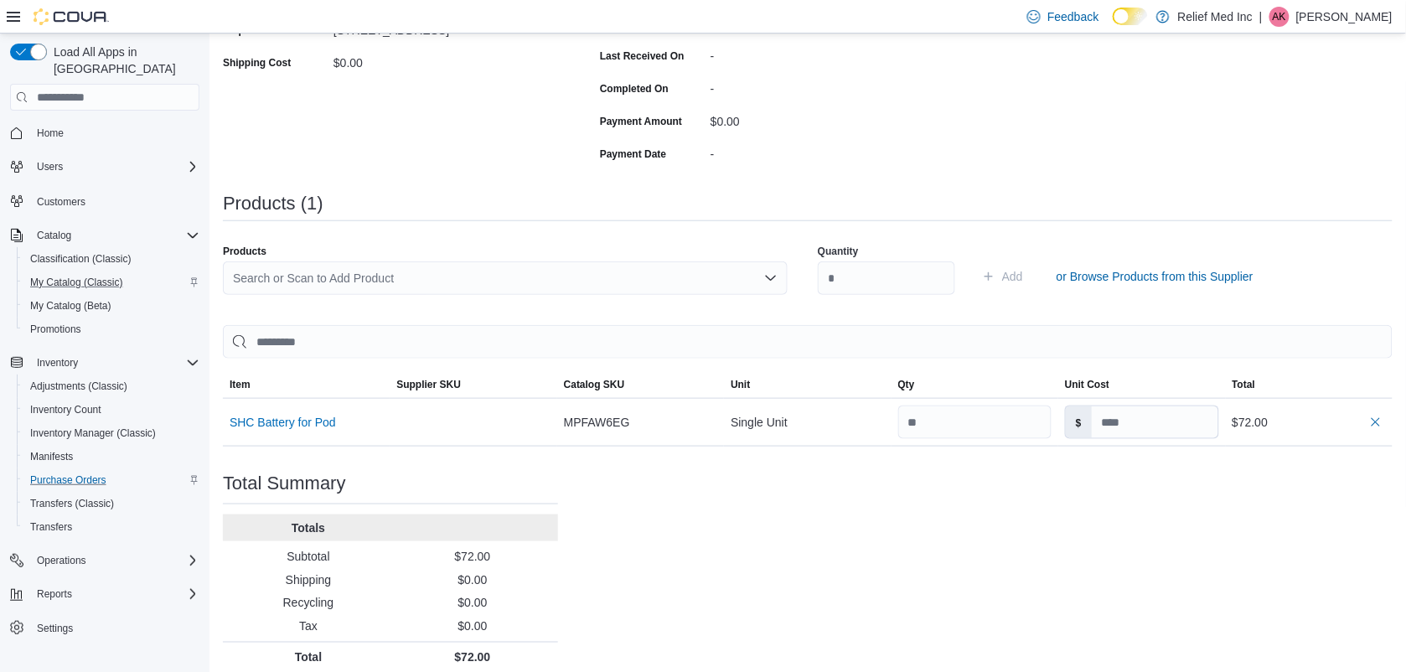
type input "*"
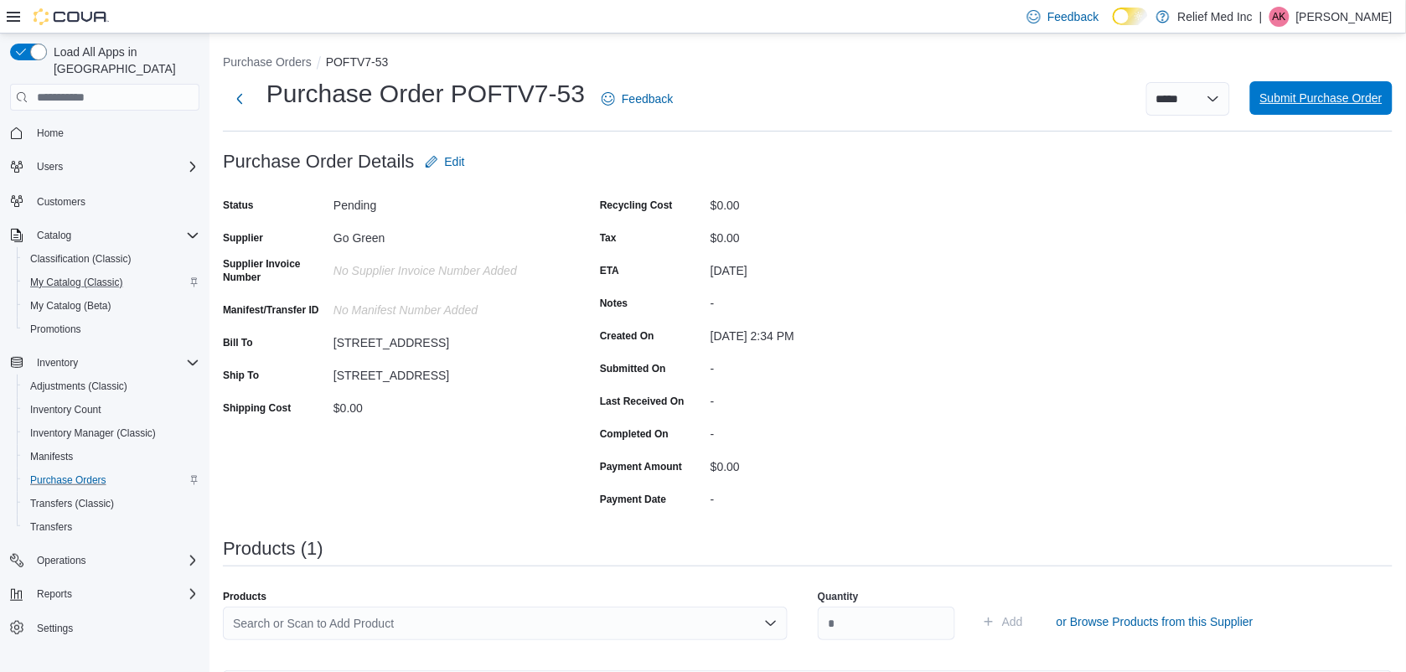
click at [1329, 95] on span "Submit Purchase Order" at bounding box center [1321, 98] width 122 height 17
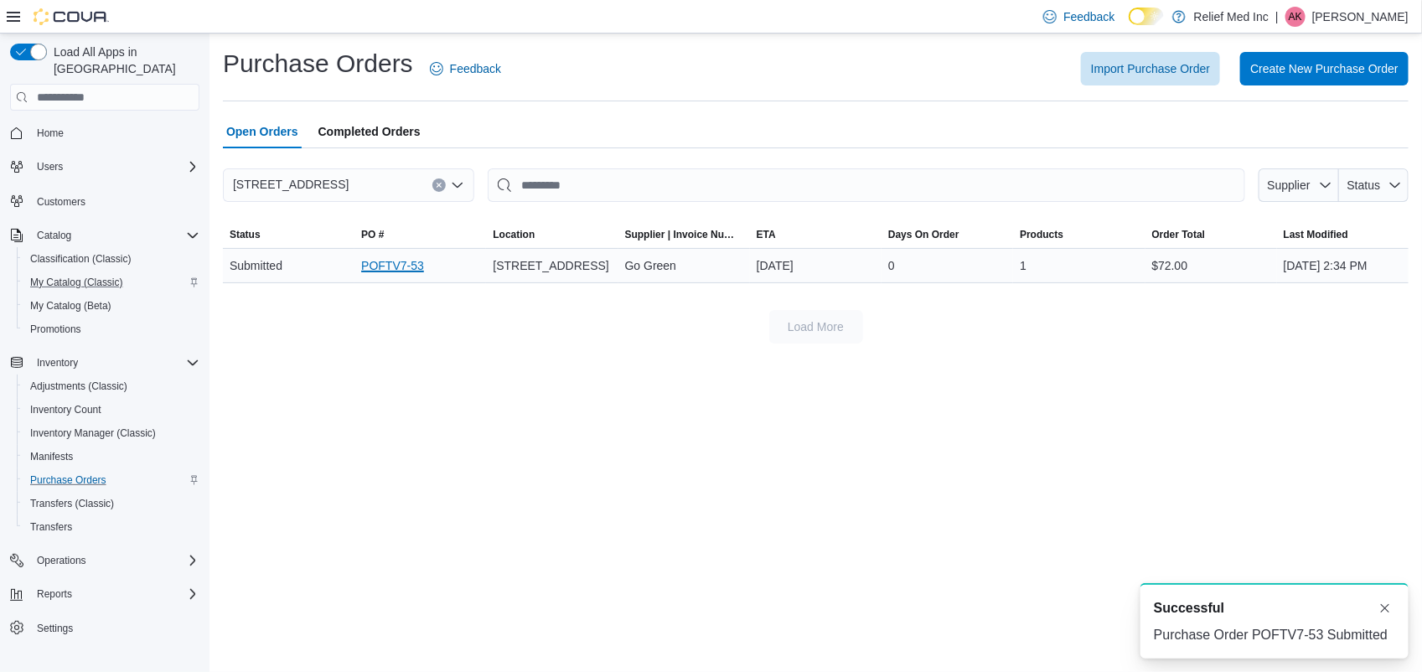
click at [382, 266] on link "POFTV7-53" at bounding box center [392, 266] width 63 height 20
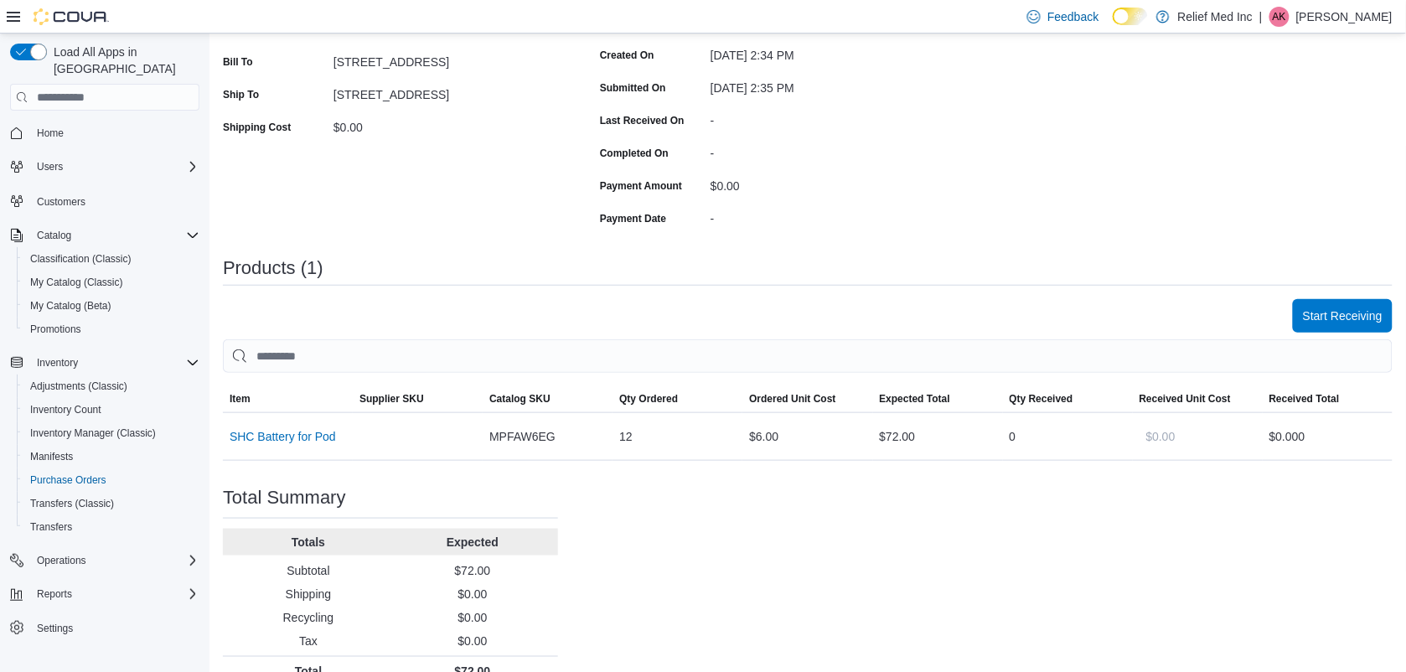
scroll to position [282, 0]
click at [1341, 318] on span "Start Receiving" at bounding box center [1343, 313] width 80 height 17
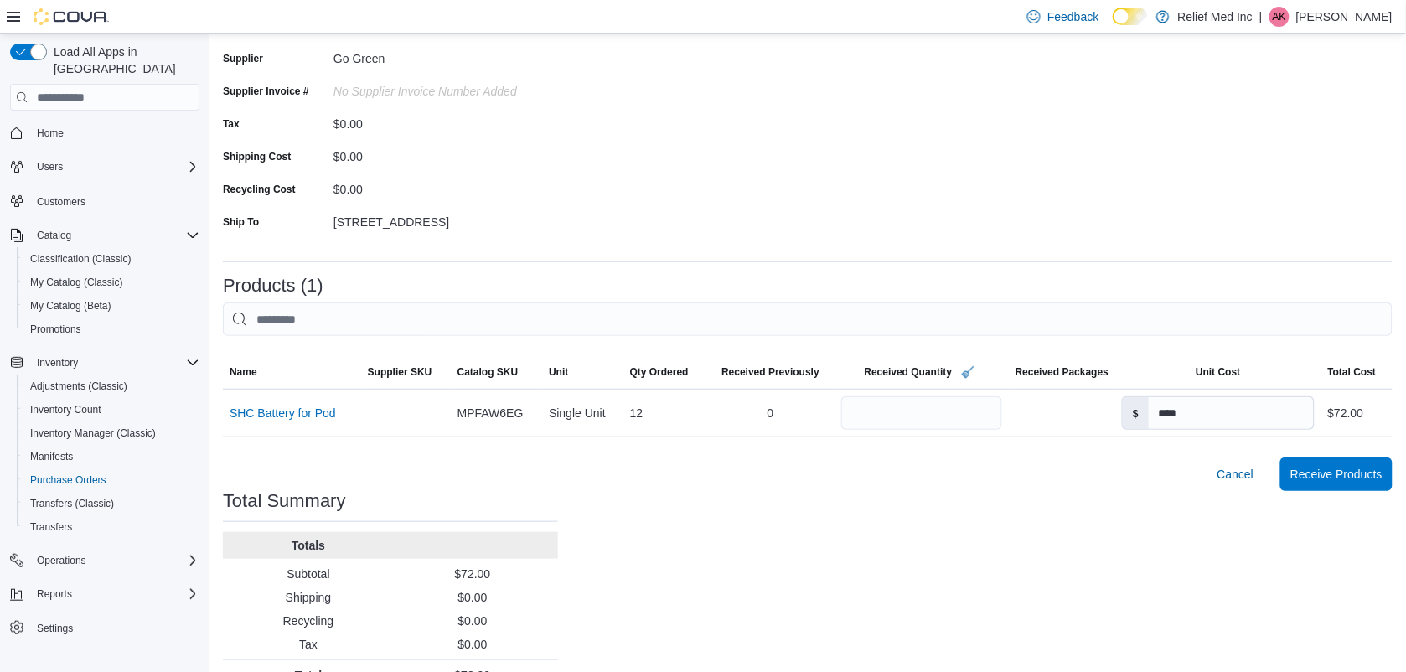
scroll to position [178, 0]
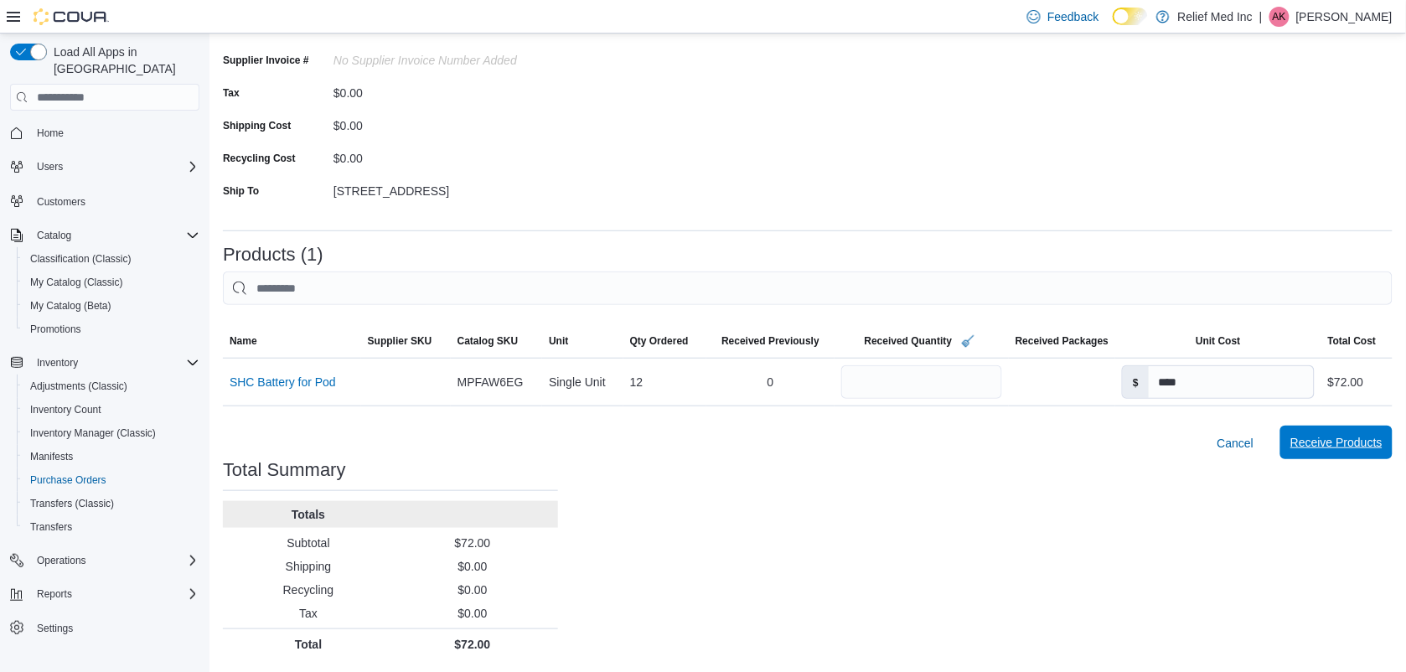
click at [1347, 442] on span "Receive Products" at bounding box center [1336, 442] width 92 height 17
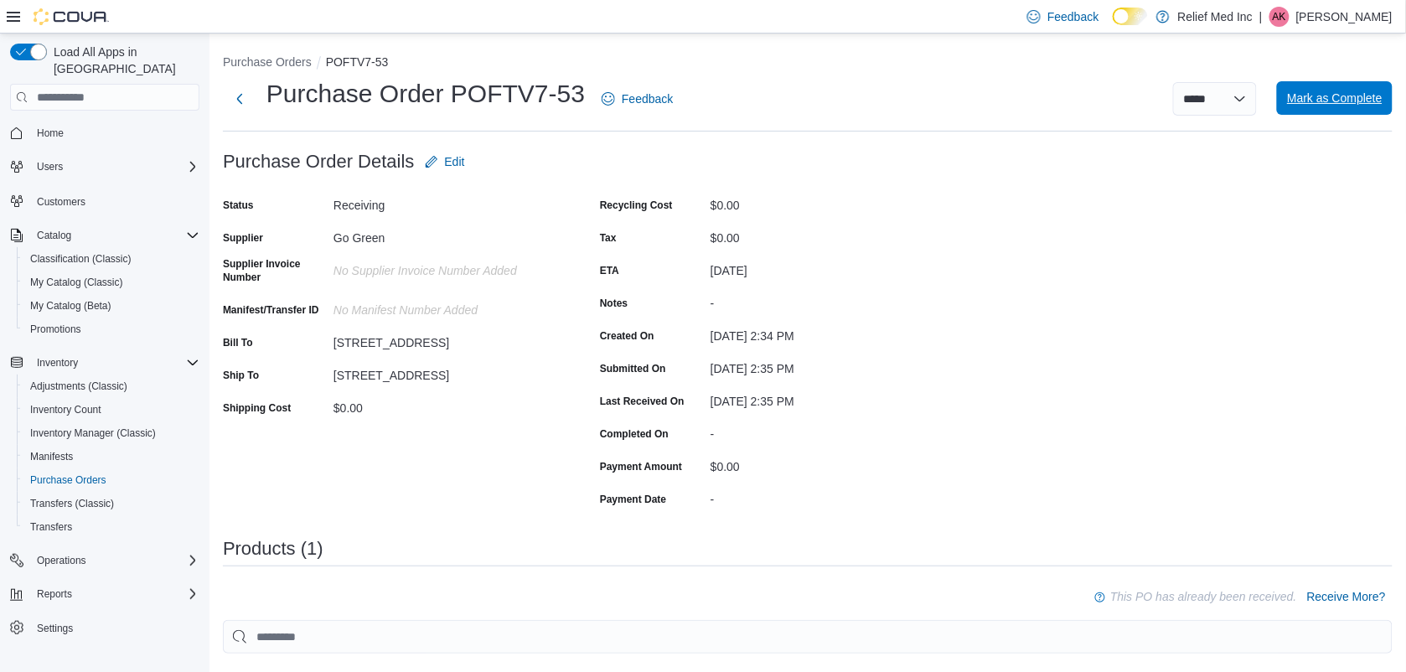
click at [1329, 90] on span "Mark as Complete" at bounding box center [1335, 98] width 96 height 17
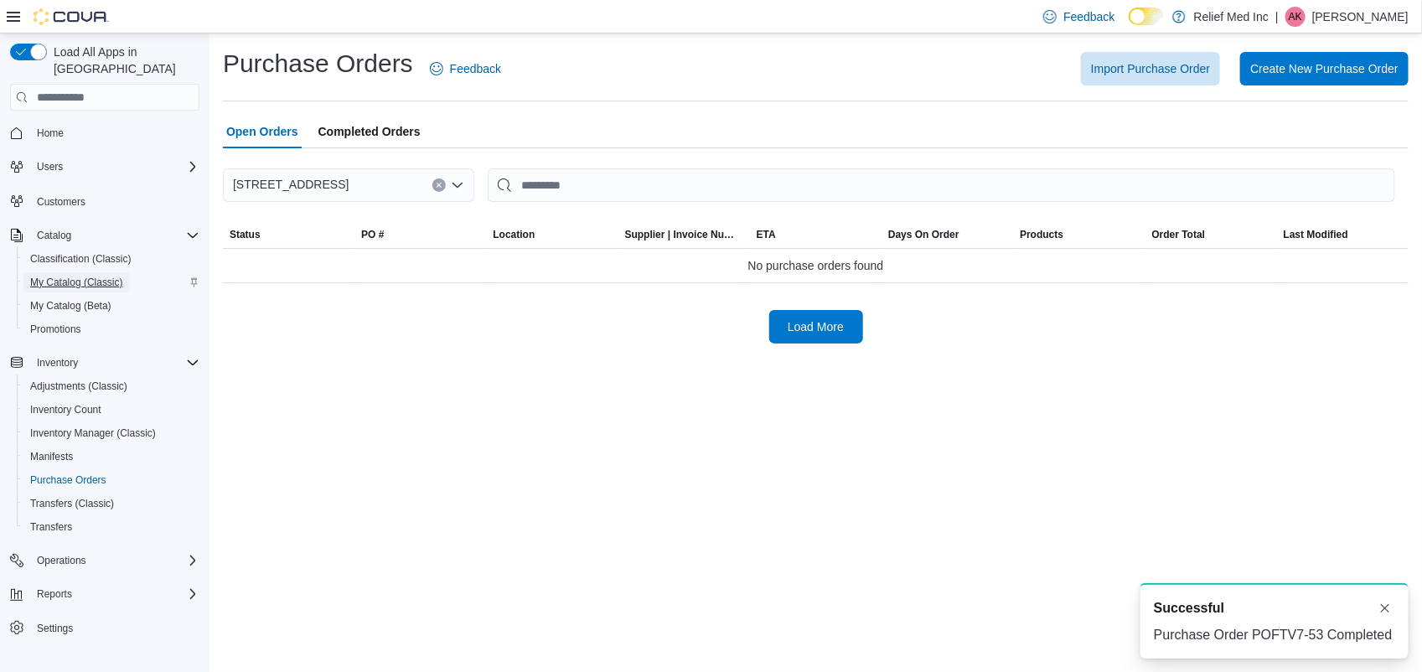
click at [60, 276] on span "My Catalog (Classic)" at bounding box center [76, 282] width 93 height 13
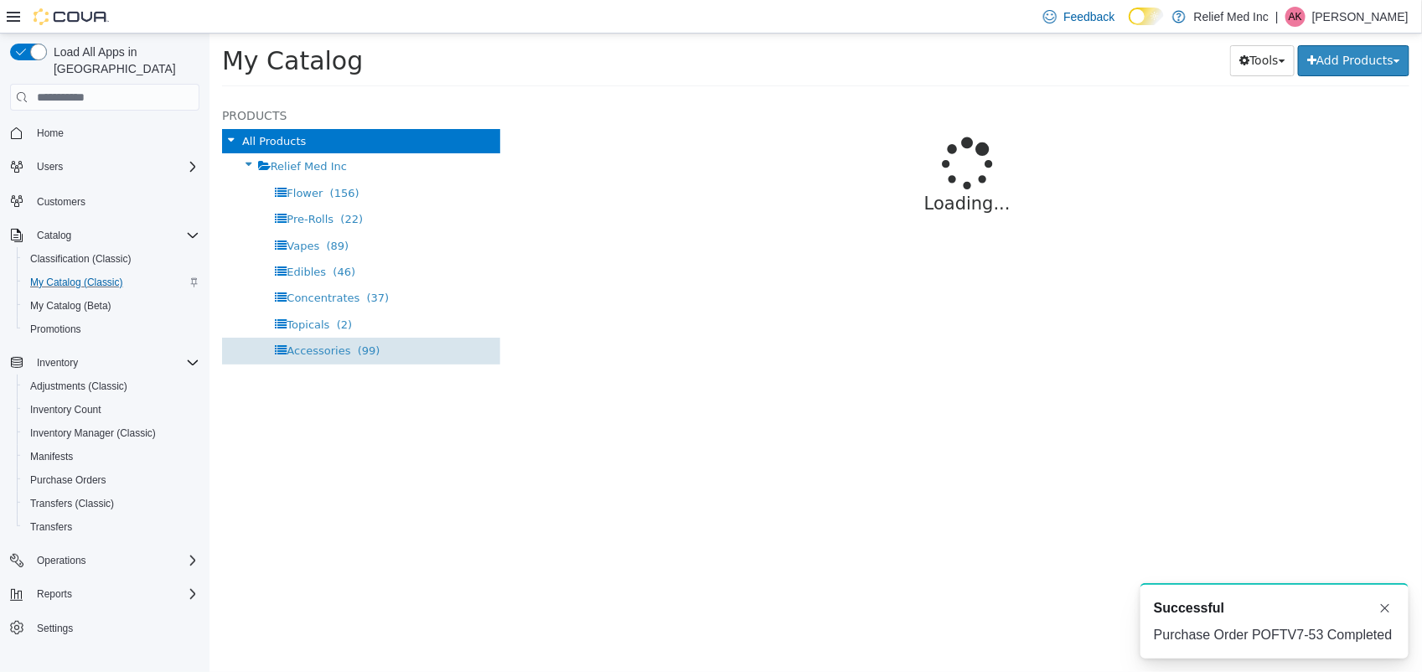
select select "**********"
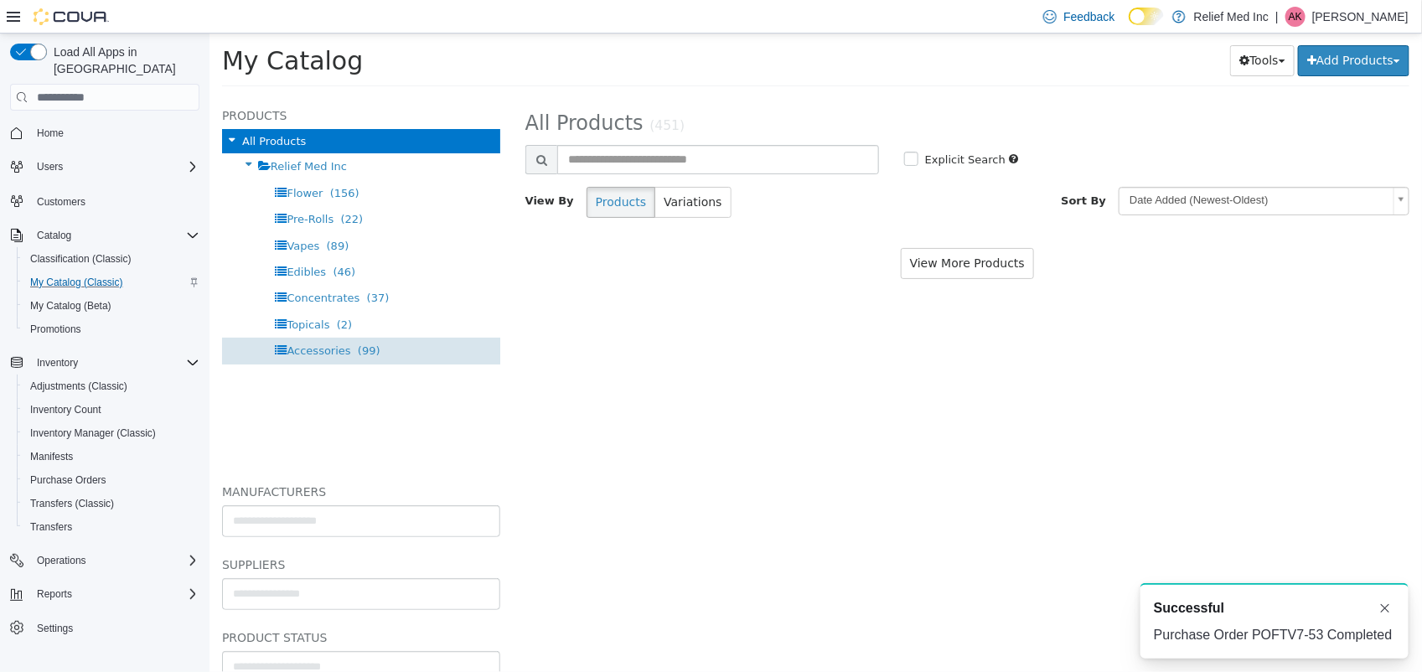
click at [289, 354] on span "Accessories" at bounding box center [318, 350] width 64 height 13
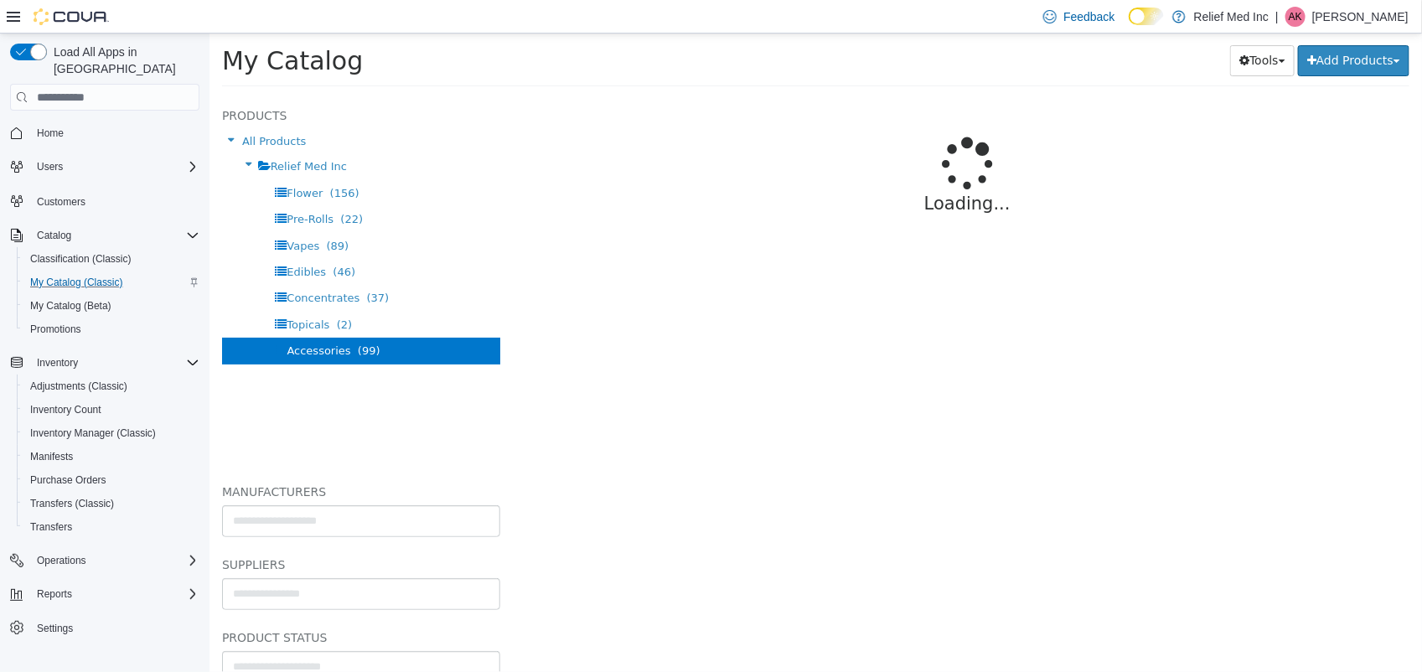
select select "**********"
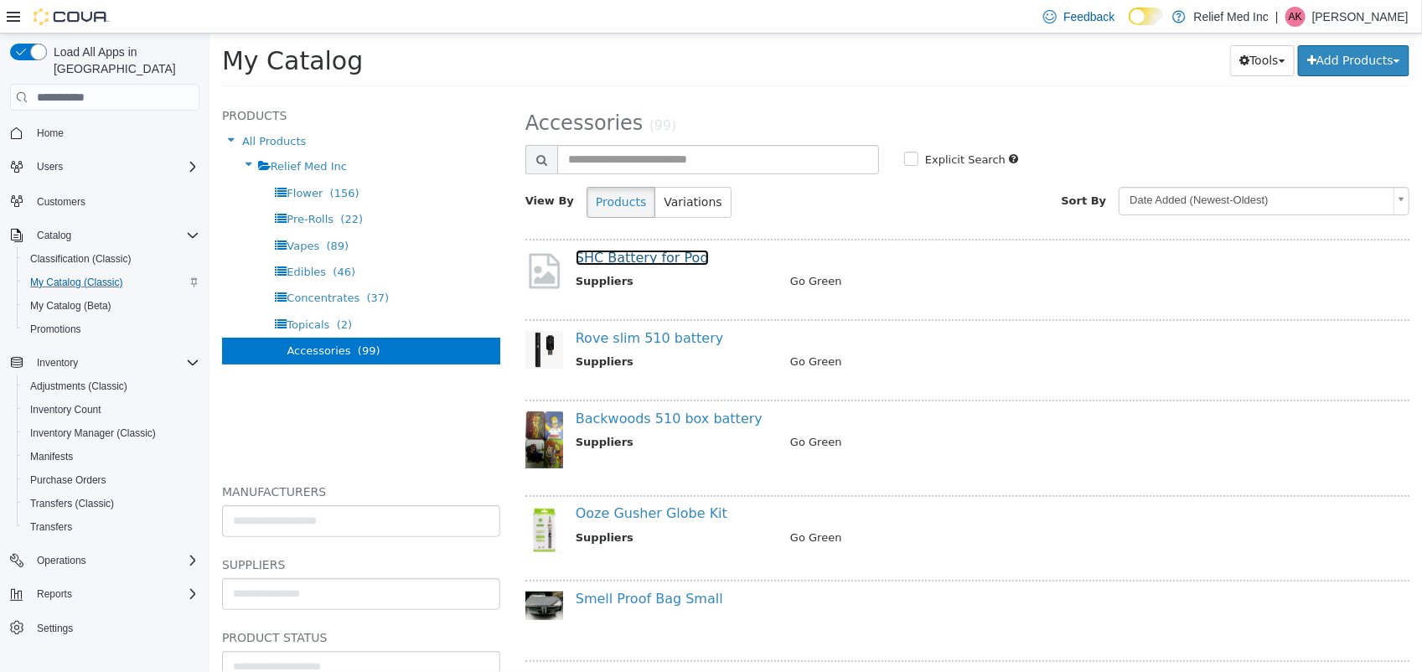
click at [645, 253] on link "SHC Battery for Pod" at bounding box center [641, 258] width 133 height 16
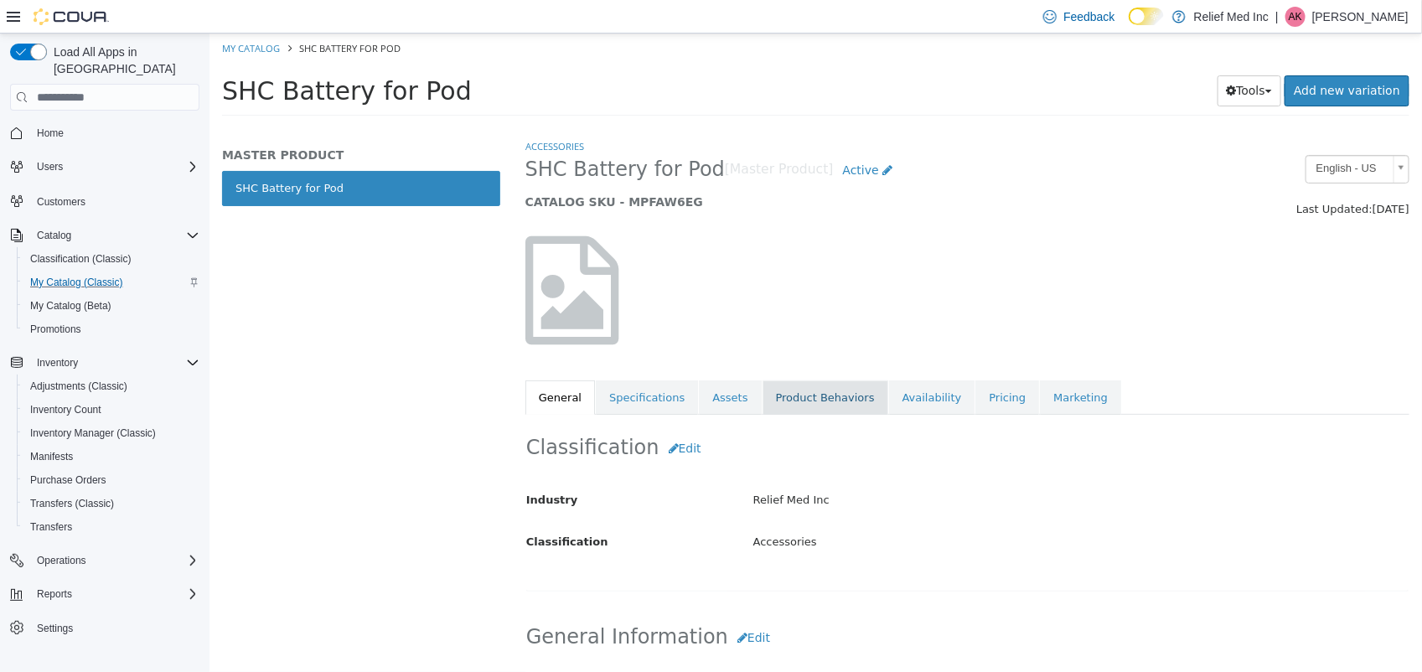
click at [770, 406] on link "Product Behaviors" at bounding box center [825, 397] width 126 height 35
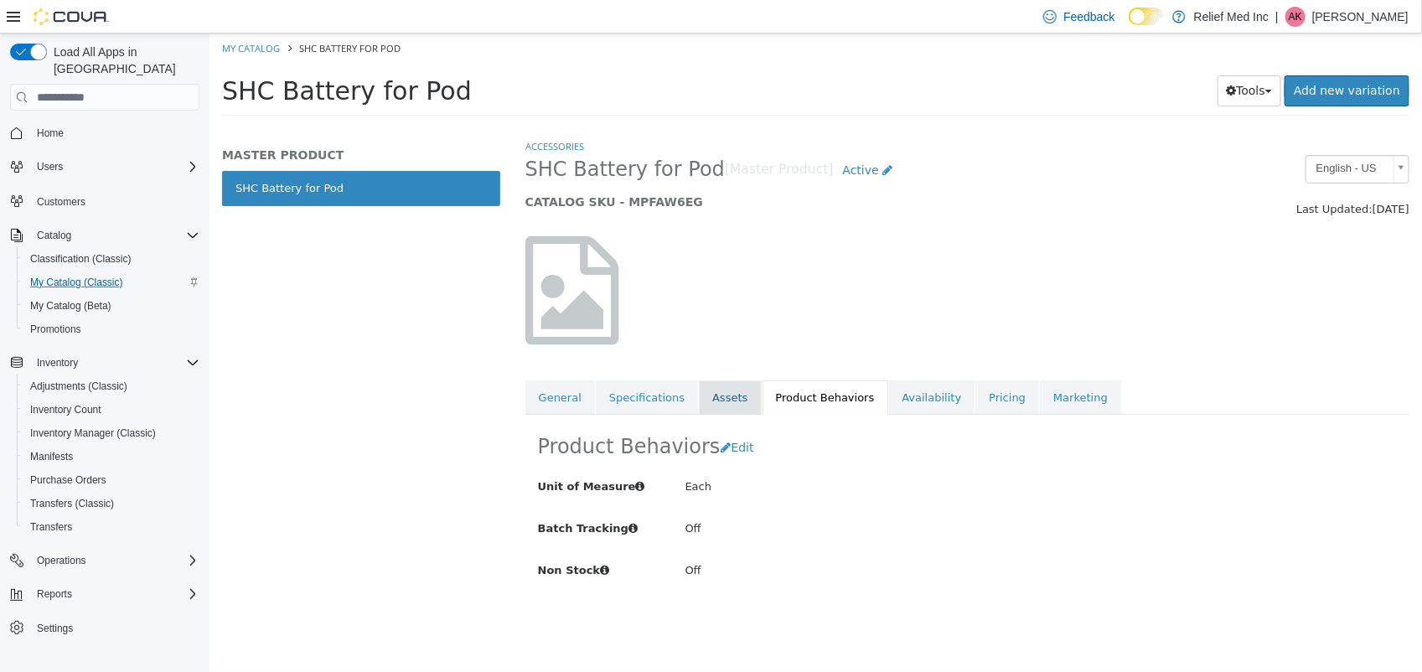
click at [698, 393] on link "Assets" at bounding box center [729, 397] width 62 height 35
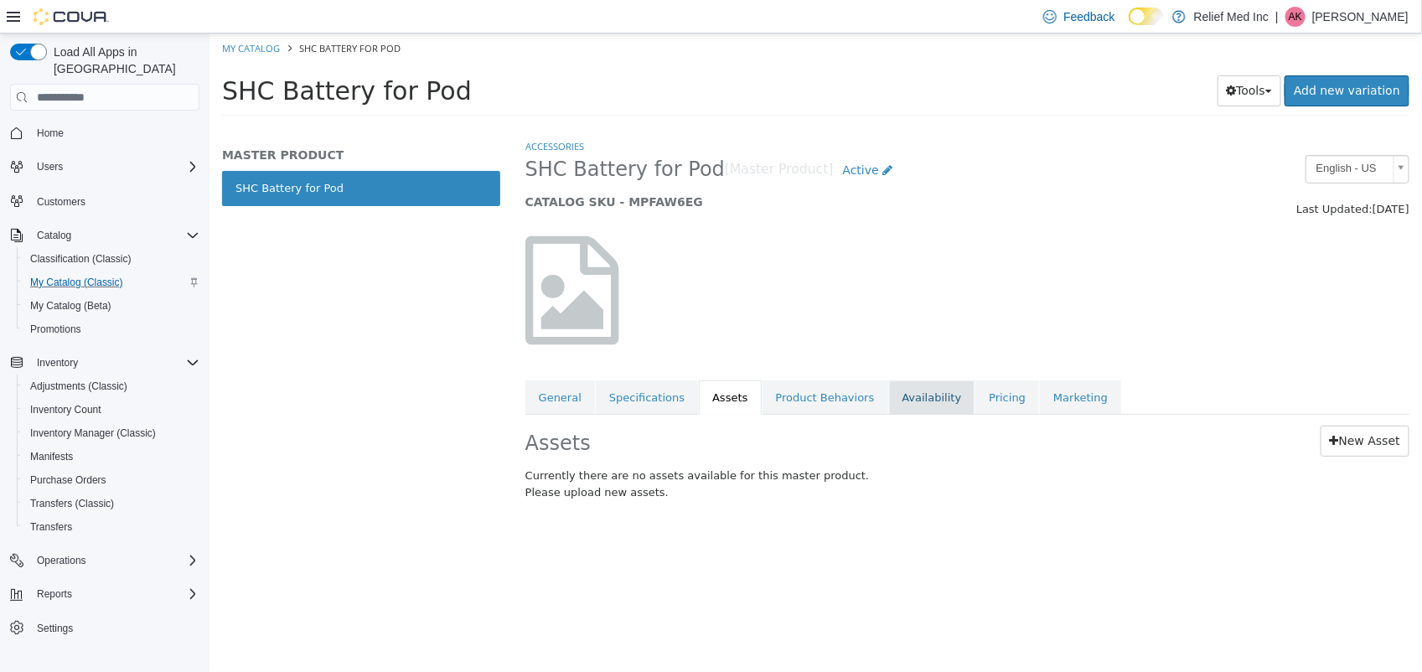
click at [888, 401] on link "Availability" at bounding box center [931, 397] width 86 height 35
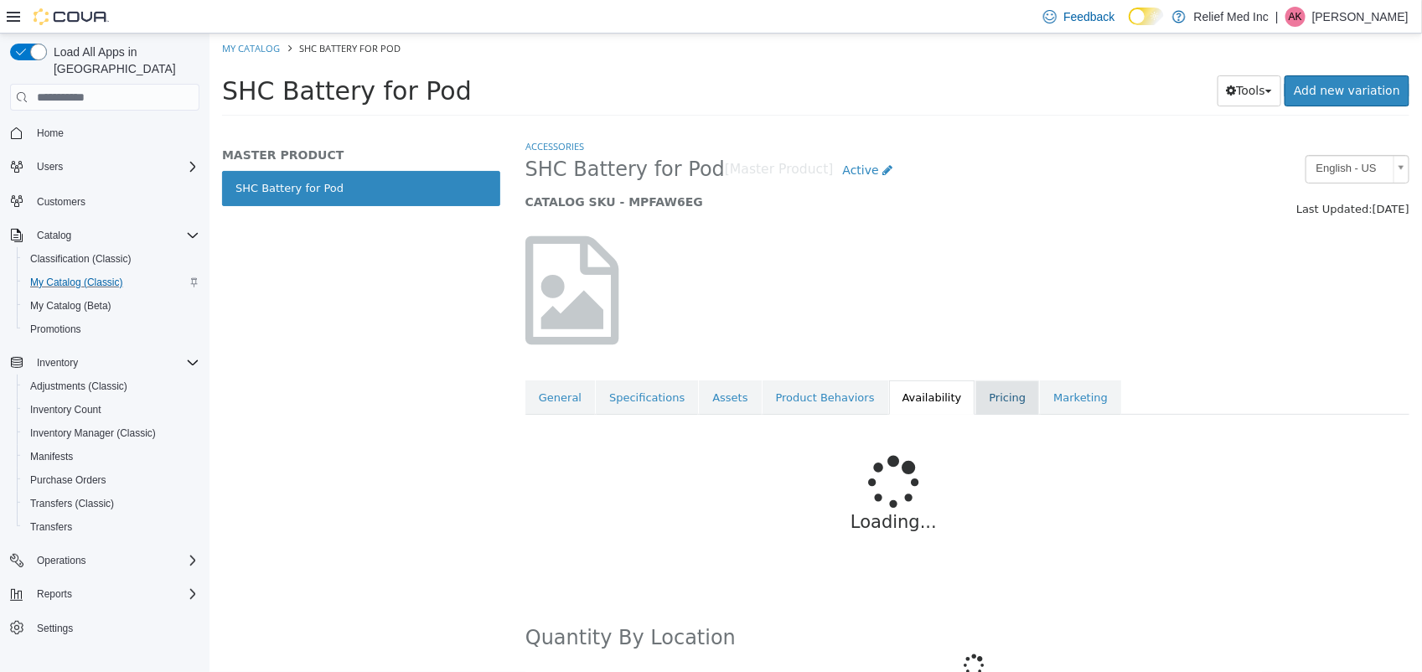
click at [974, 399] on link "Pricing" at bounding box center [1006, 397] width 64 height 35
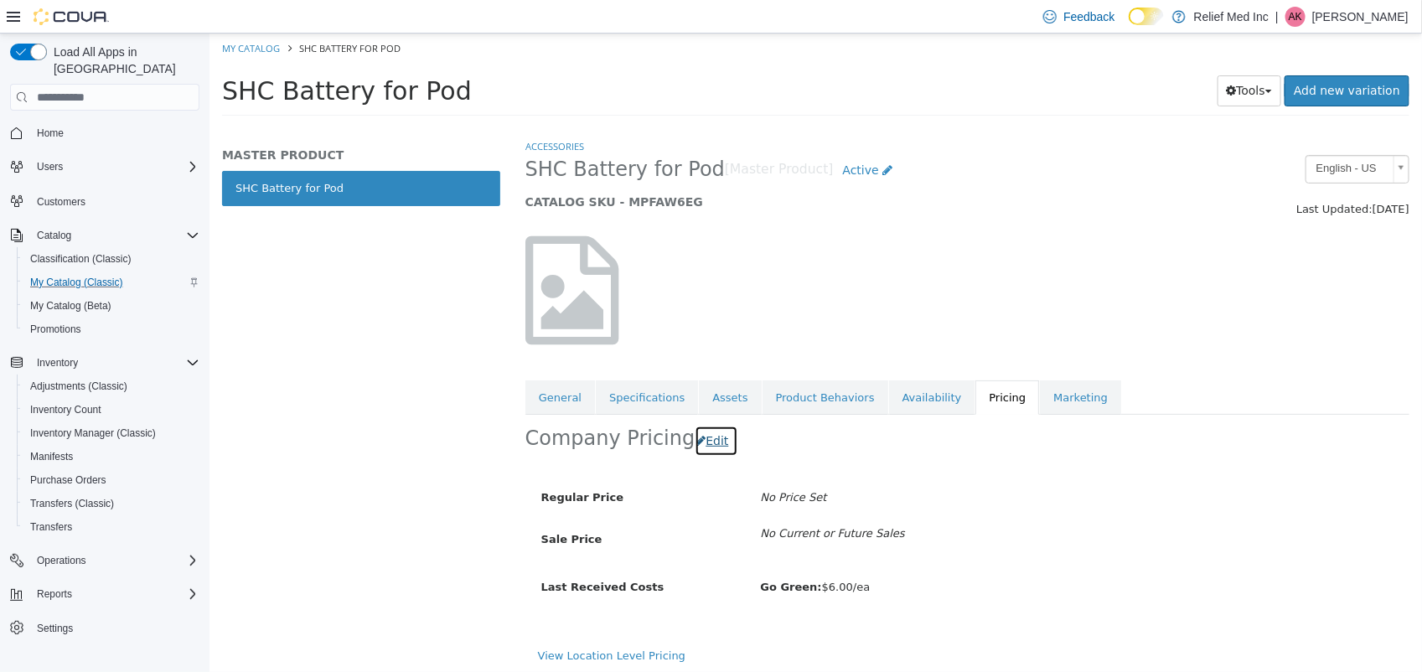
click at [709, 447] on button "Edit" at bounding box center [715, 441] width 43 height 31
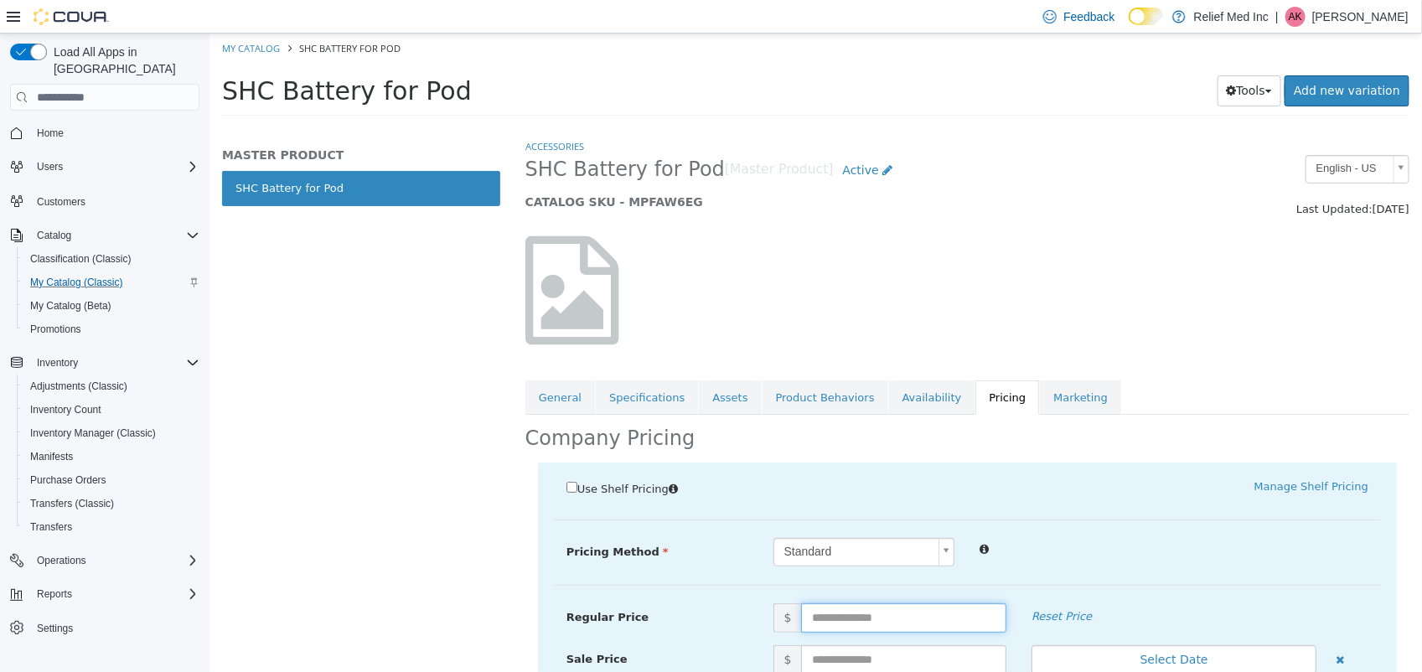
click at [915, 622] on input "text" at bounding box center [902, 617] width 205 height 29
type input "**"
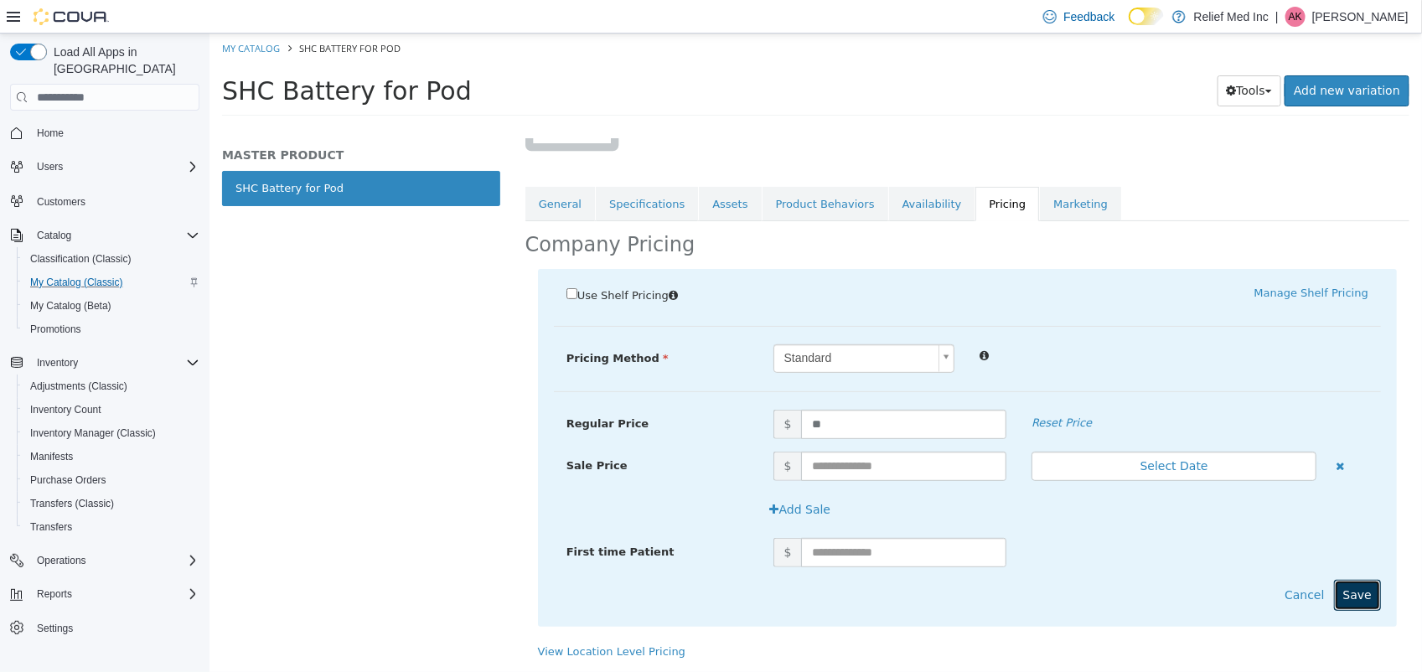
click at [1349, 597] on button "Save" at bounding box center [1356, 595] width 47 height 31
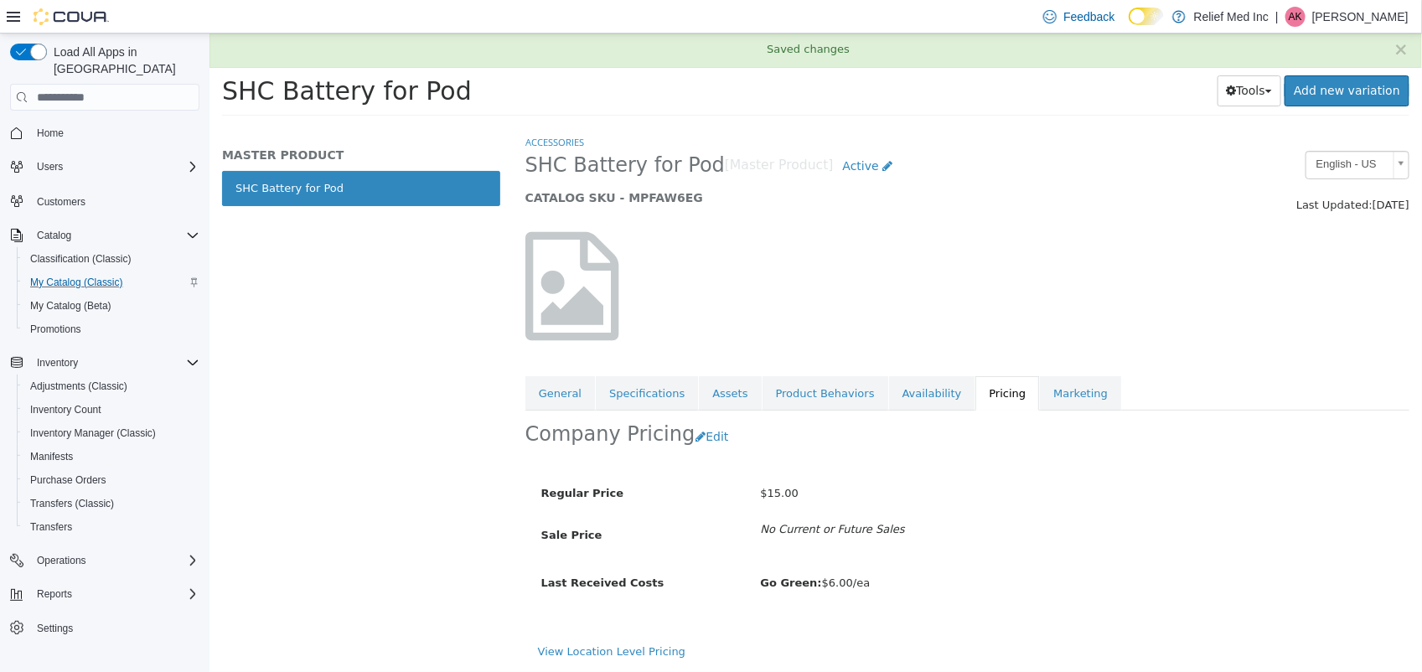
scroll to position [5, 0]
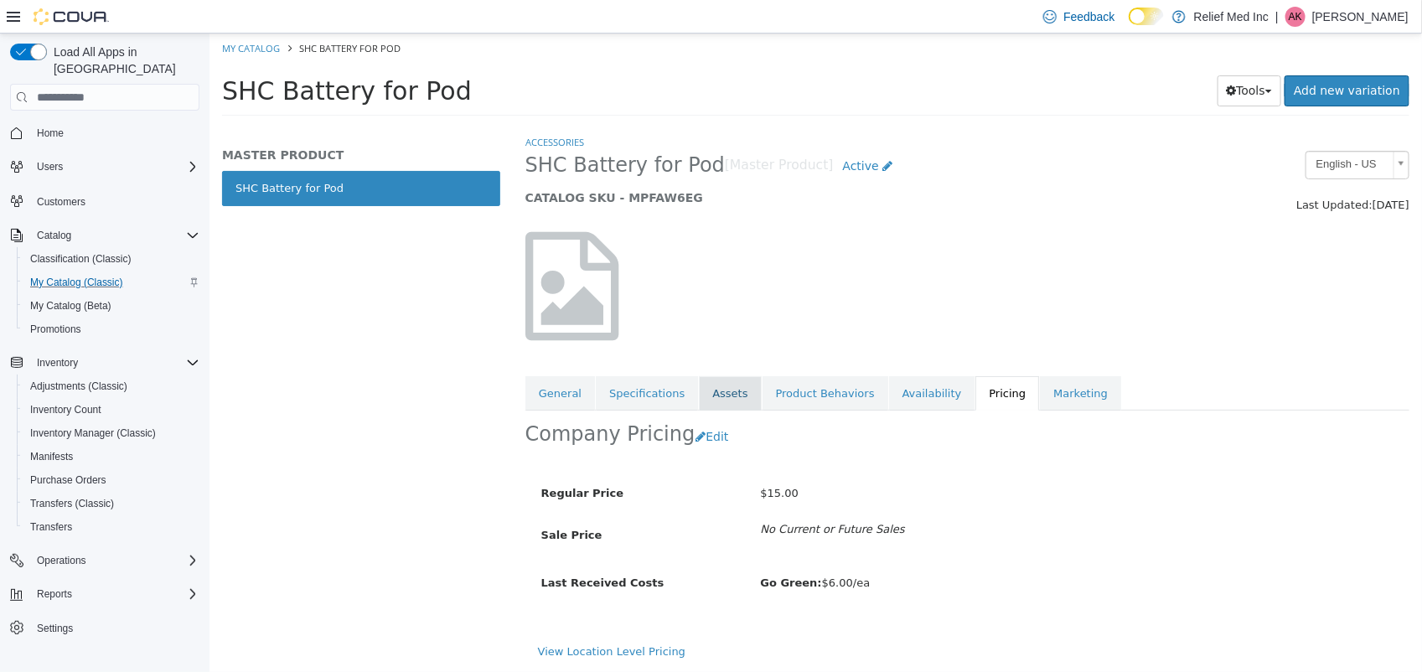
click at [706, 390] on link "Assets" at bounding box center [729, 393] width 62 height 35
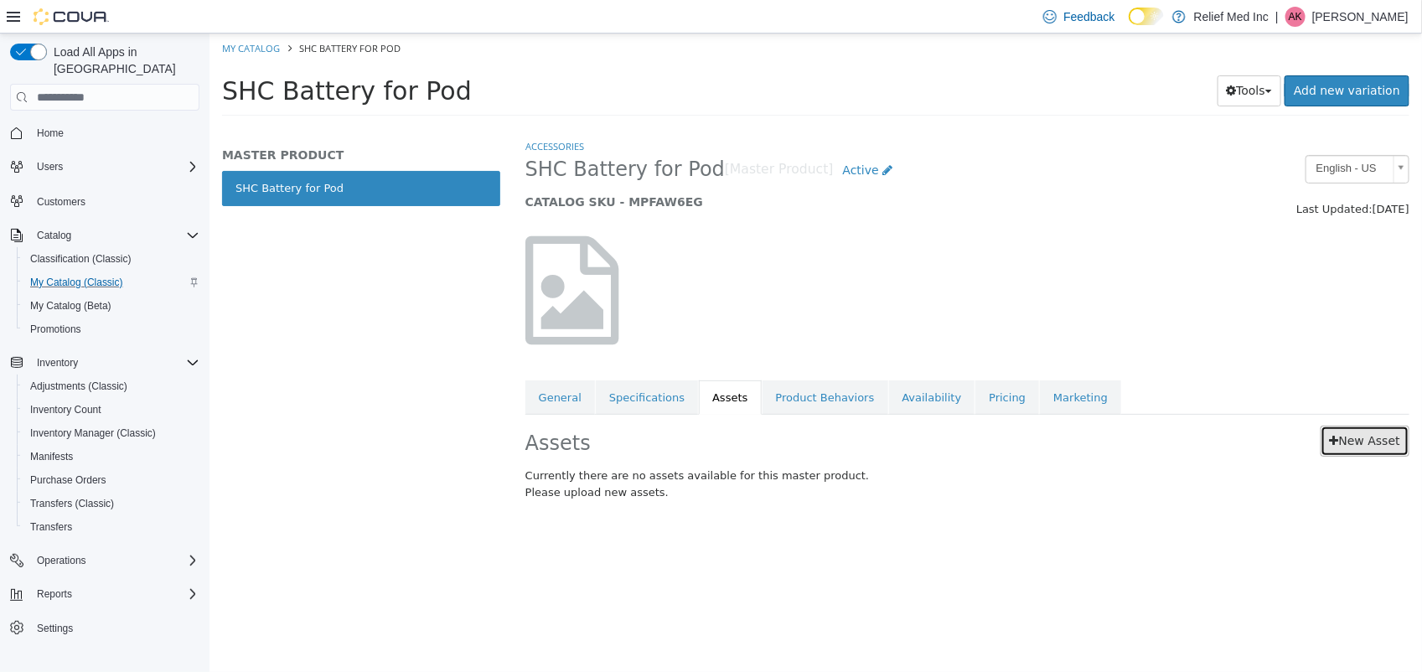
click at [1354, 442] on link "New Asset" at bounding box center [1364, 441] width 89 height 31
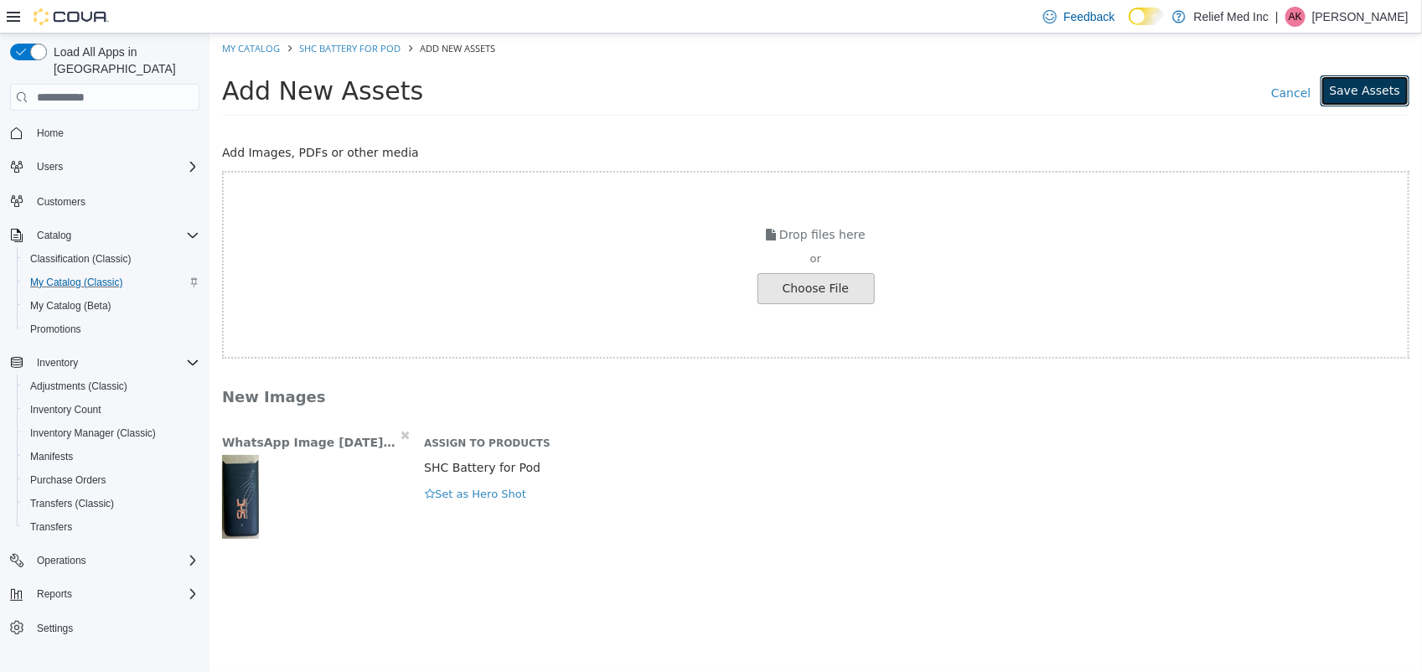
click at [1365, 87] on button "Save Assets" at bounding box center [1364, 90] width 89 height 31
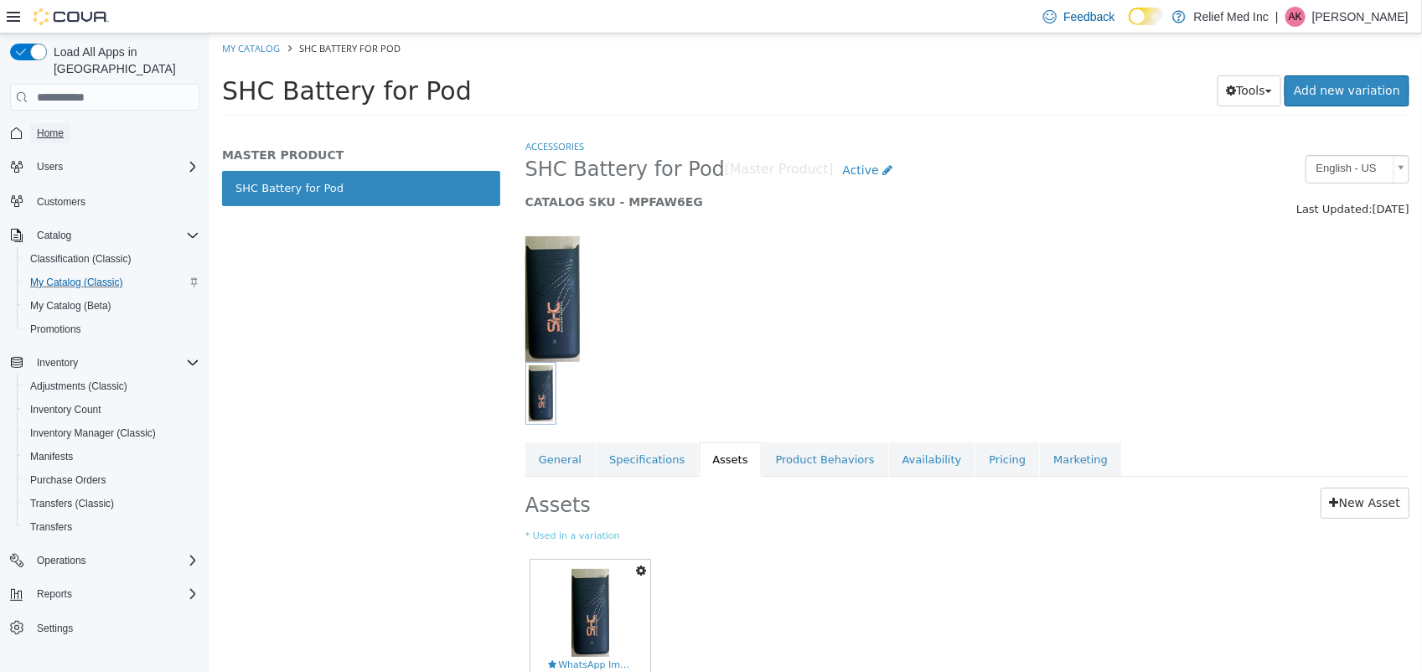
click at [49, 127] on span "Home" at bounding box center [50, 133] width 27 height 13
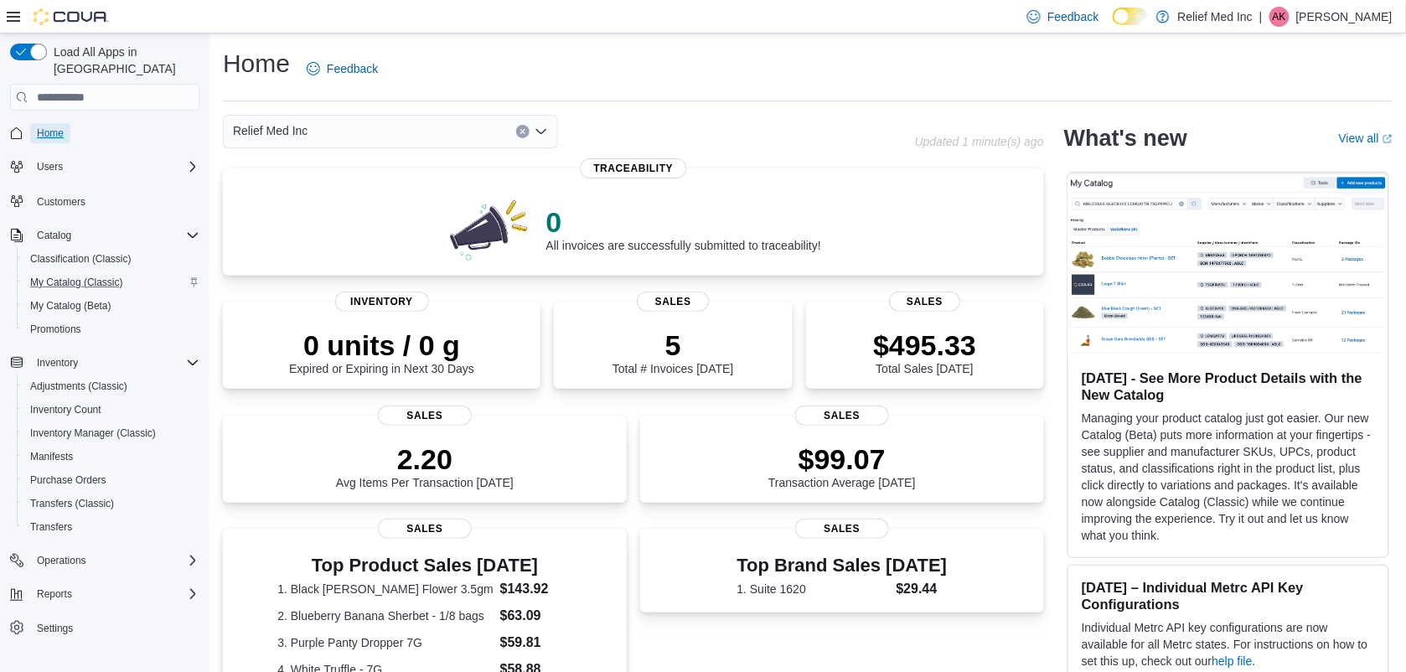
click at [64, 123] on span "Home" at bounding box center [50, 133] width 27 height 20
